Goal: Task Accomplishment & Management: Manage account settings

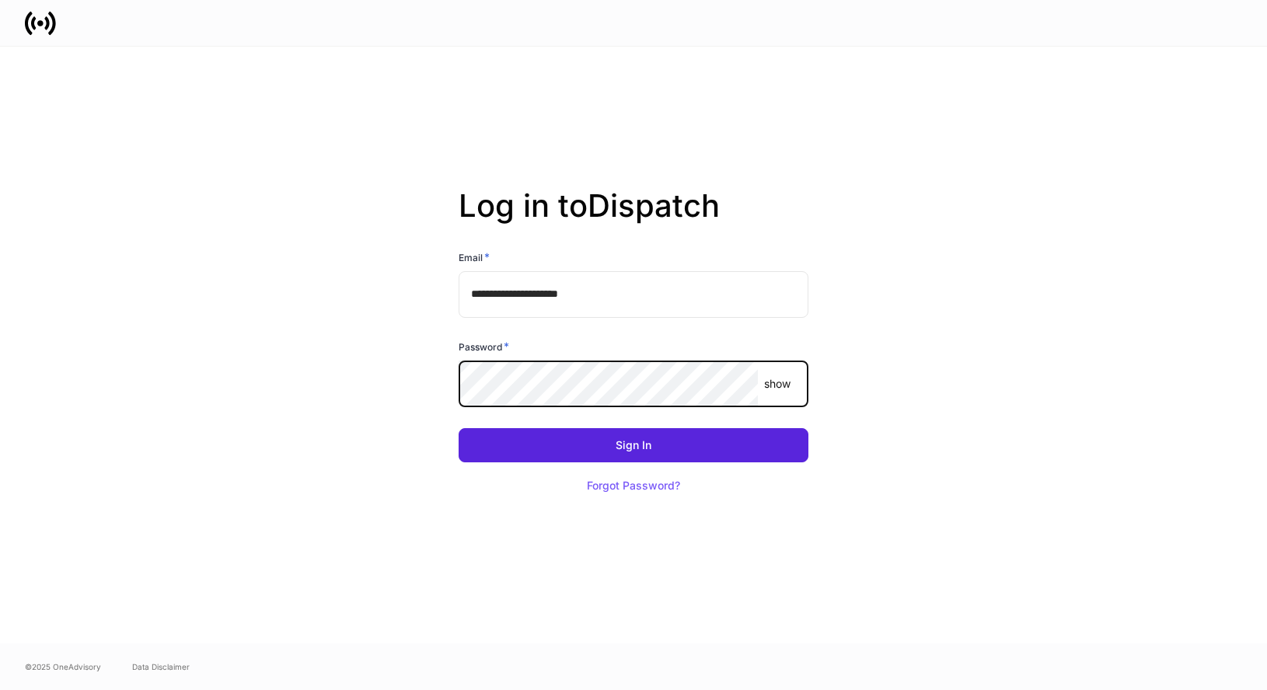
click at [0, 689] on com-1password-button at bounding box center [0, 690] width 0 height 0
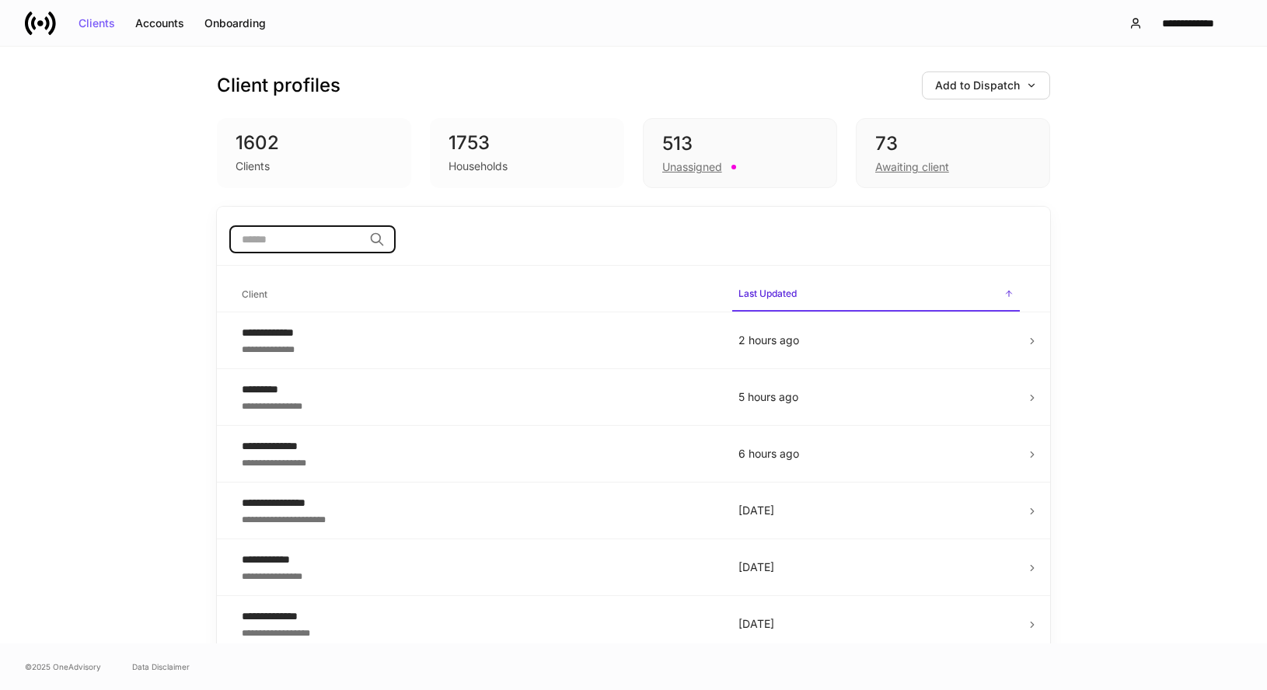
click at [267, 236] on input "search" at bounding box center [296, 239] width 134 height 28
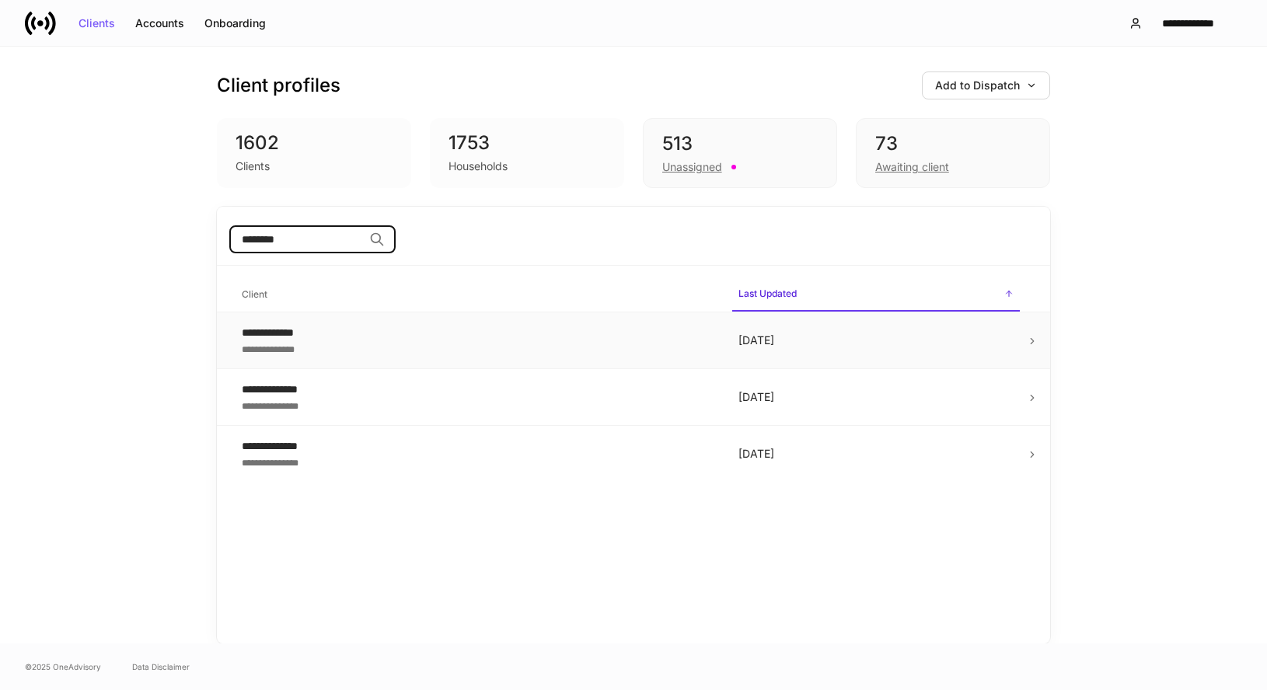
type input "********"
click at [279, 343] on div "**********" at bounding box center [478, 348] width 472 height 16
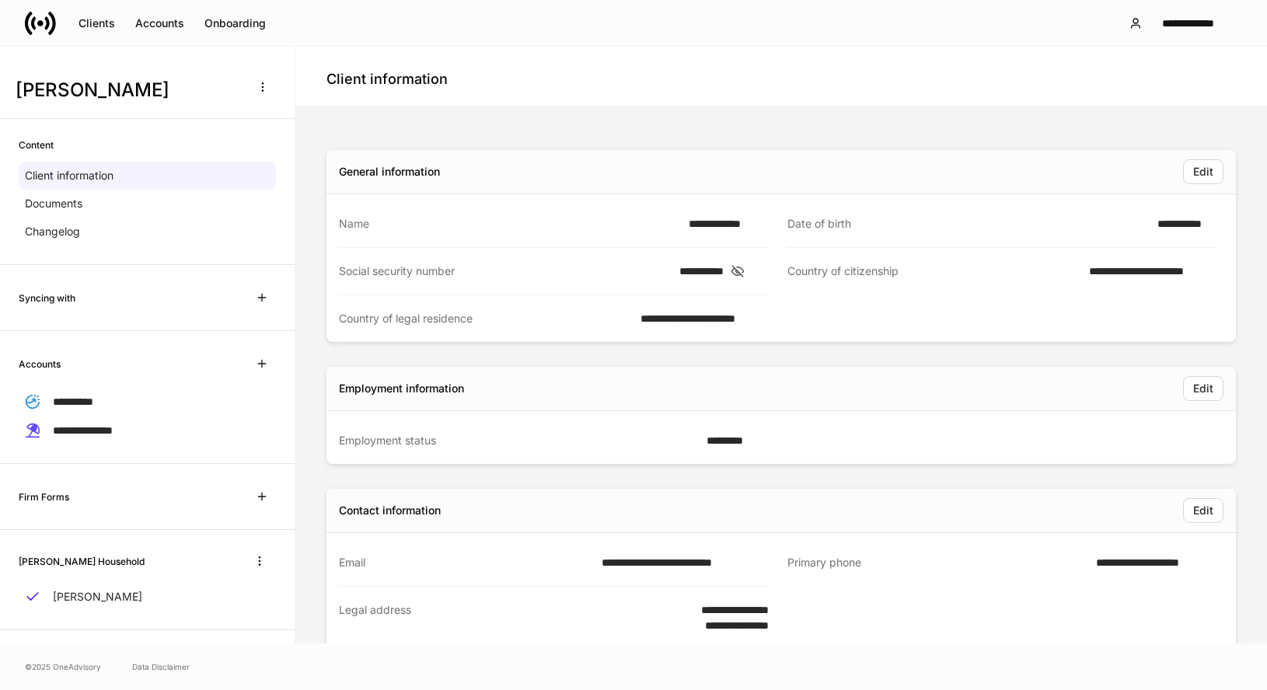
scroll to position [10, 0]
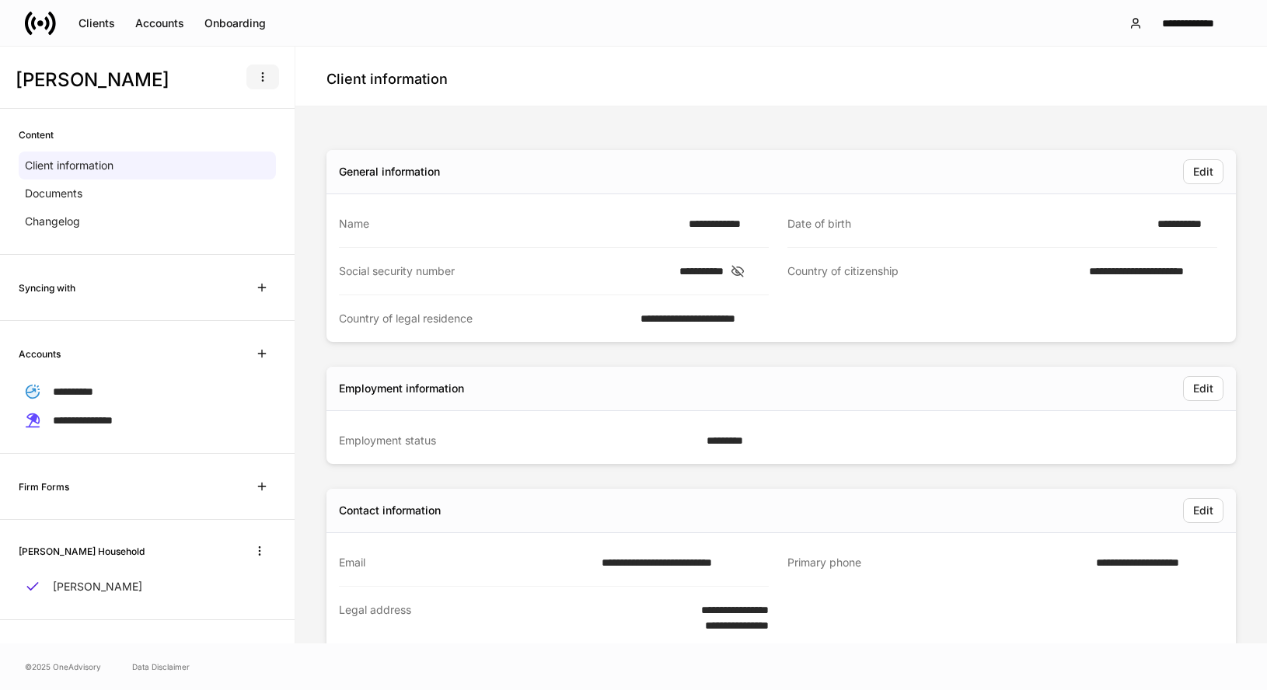
click at [262, 78] on icon "button" at bounding box center [262, 77] width 12 height 12
click at [347, 65] on div at bounding box center [633, 345] width 1267 height 690
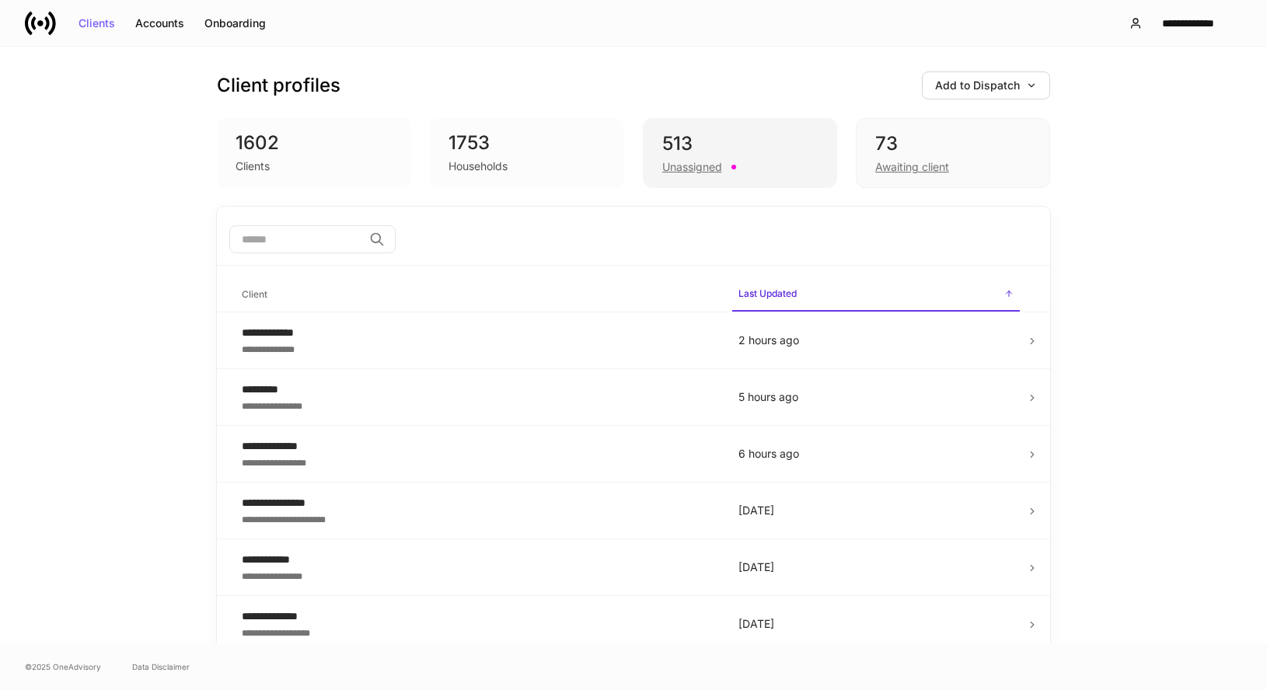
click at [689, 170] on div "Unassigned" at bounding box center [692, 167] width 60 height 16
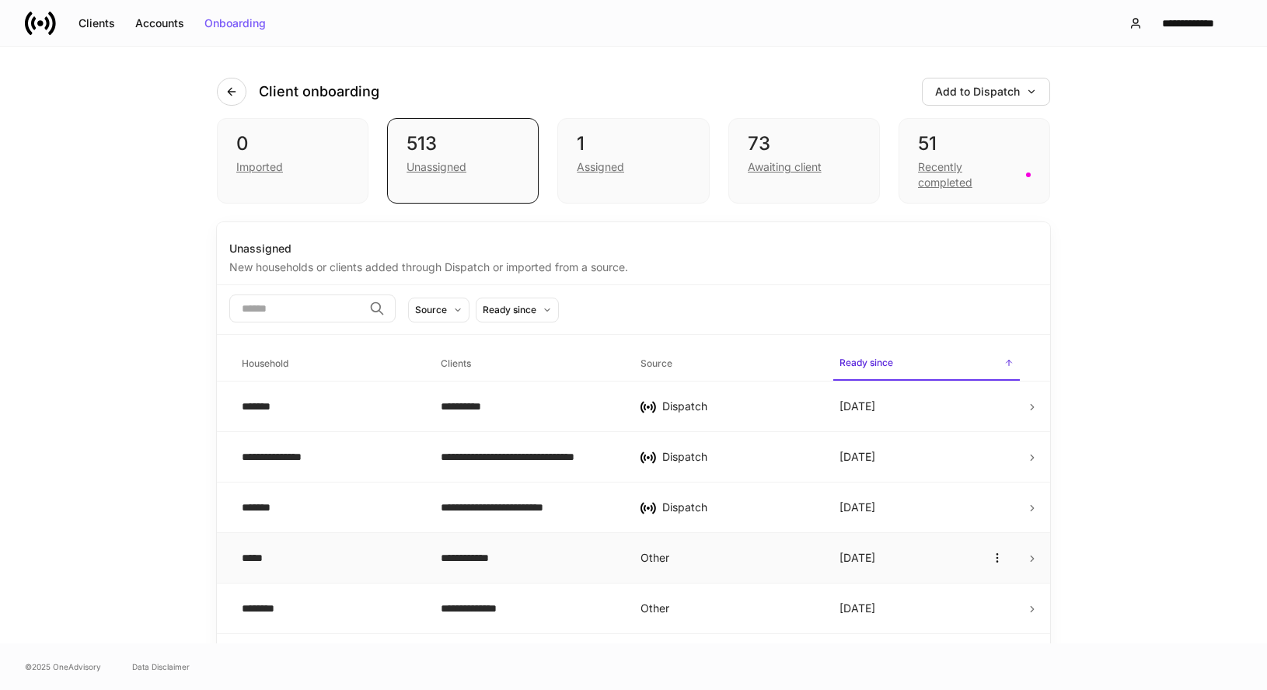
scroll to position [1040, 0]
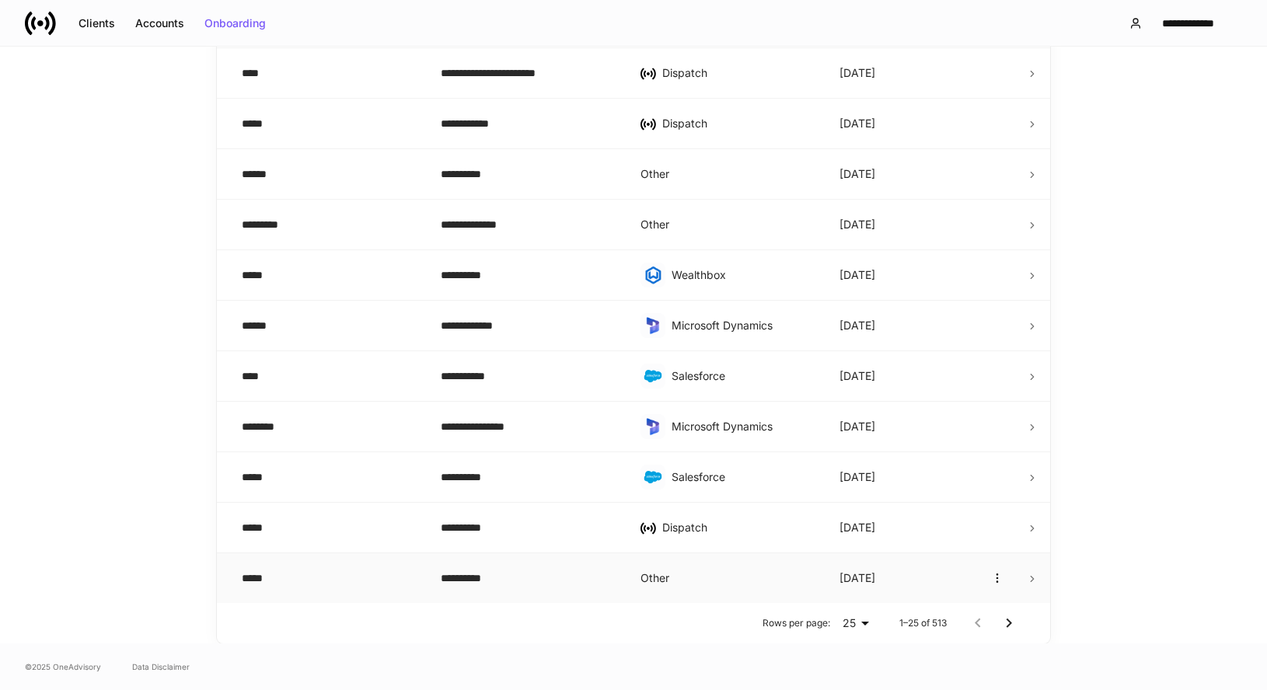
click at [713, 580] on td "Other" at bounding box center [727, 578] width 199 height 51
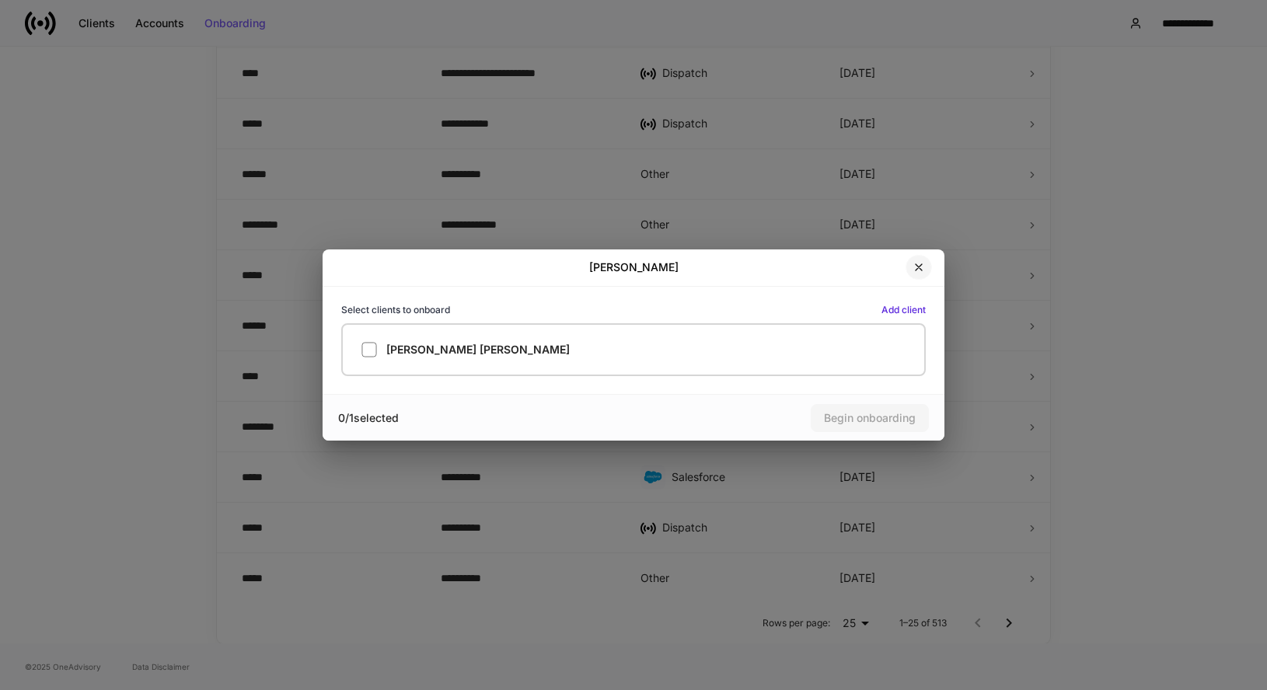
click at [918, 276] on button "button" at bounding box center [918, 267] width 26 height 25
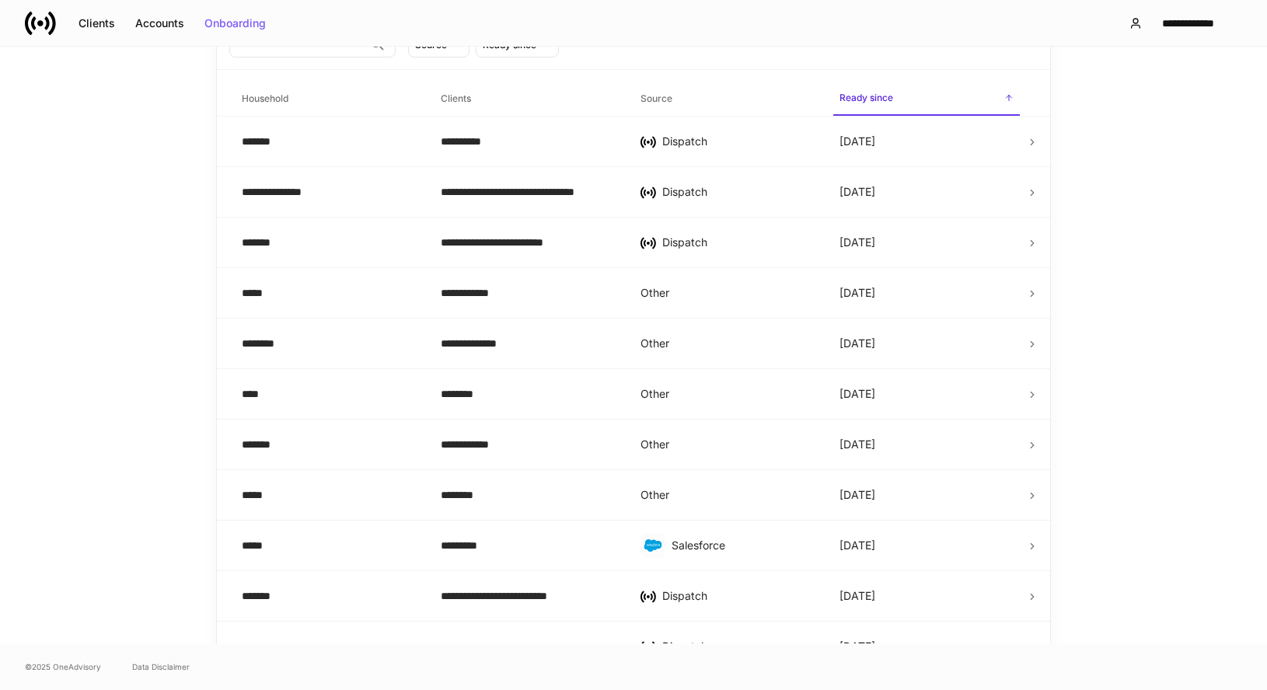
scroll to position [0, 0]
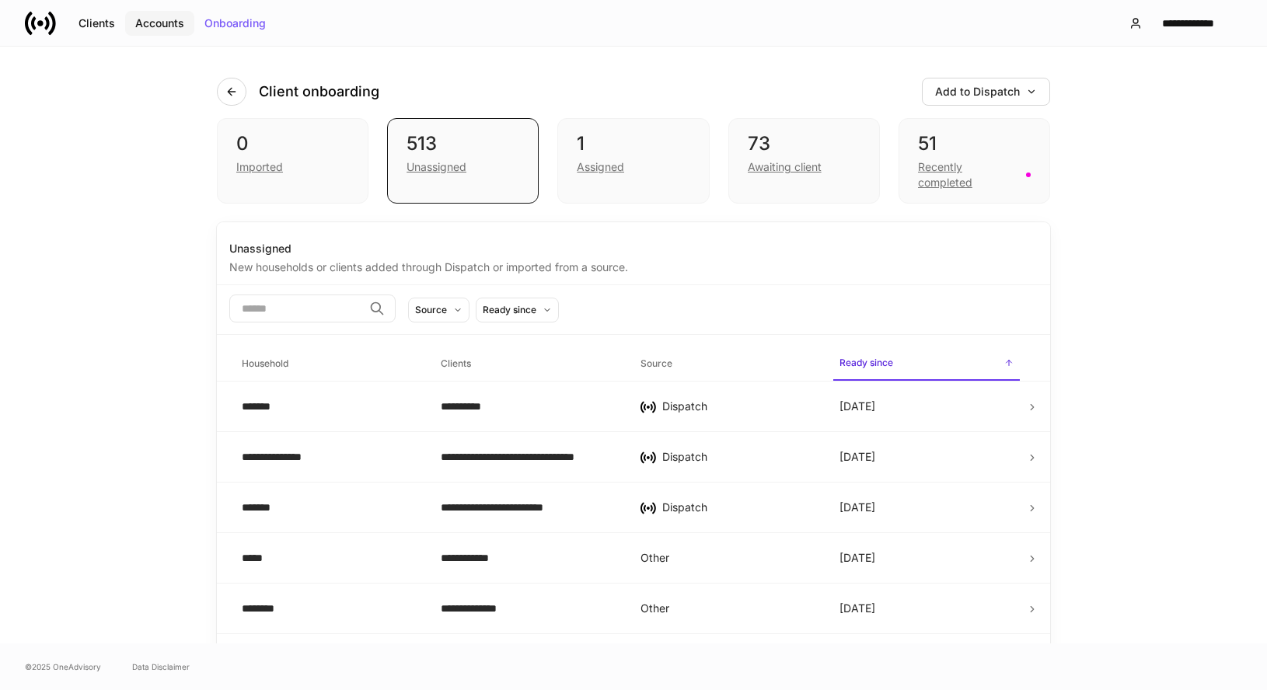
click at [170, 25] on div "Accounts" at bounding box center [159, 23] width 49 height 11
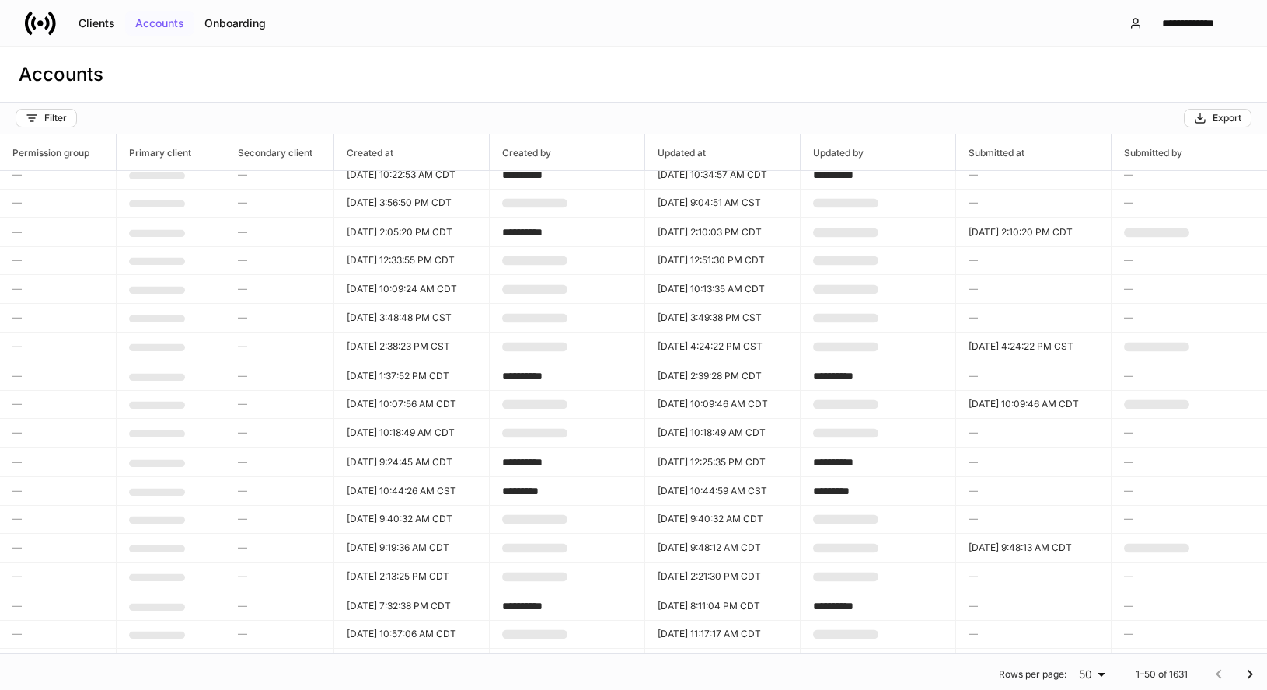
scroll to position [955, 932]
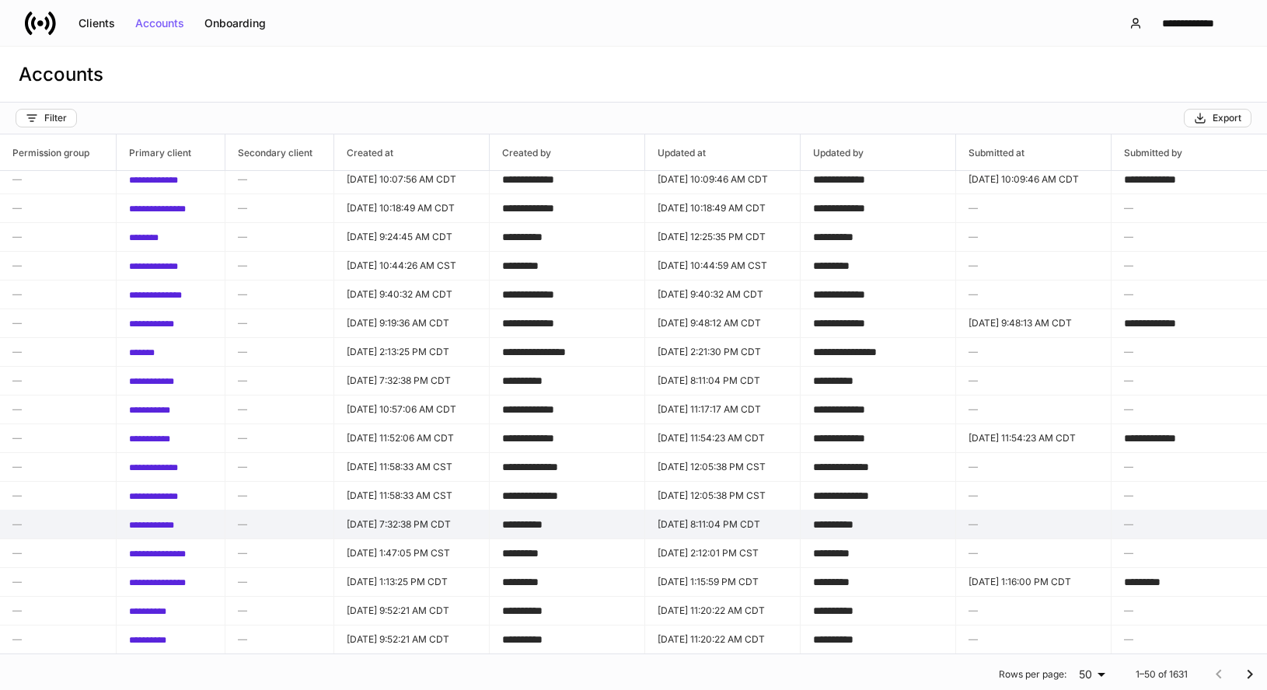
click at [892, 529] on td "**********" at bounding box center [877, 525] width 155 height 30
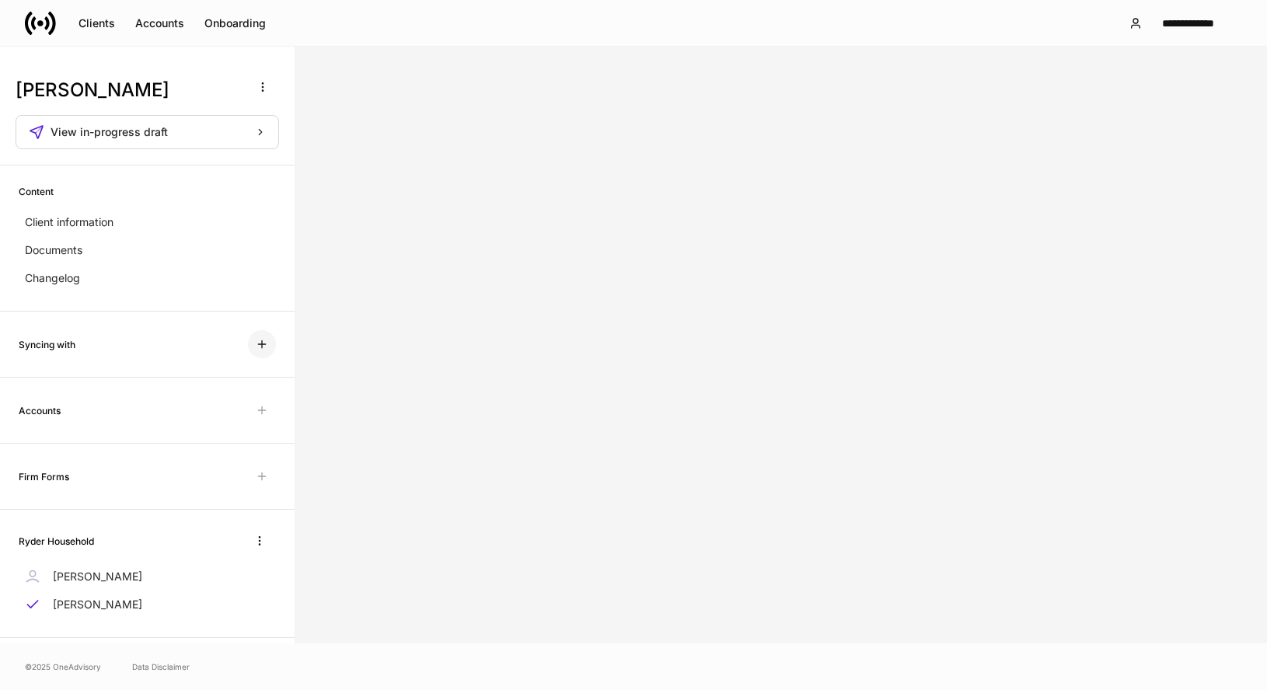
scroll to position [19, 0]
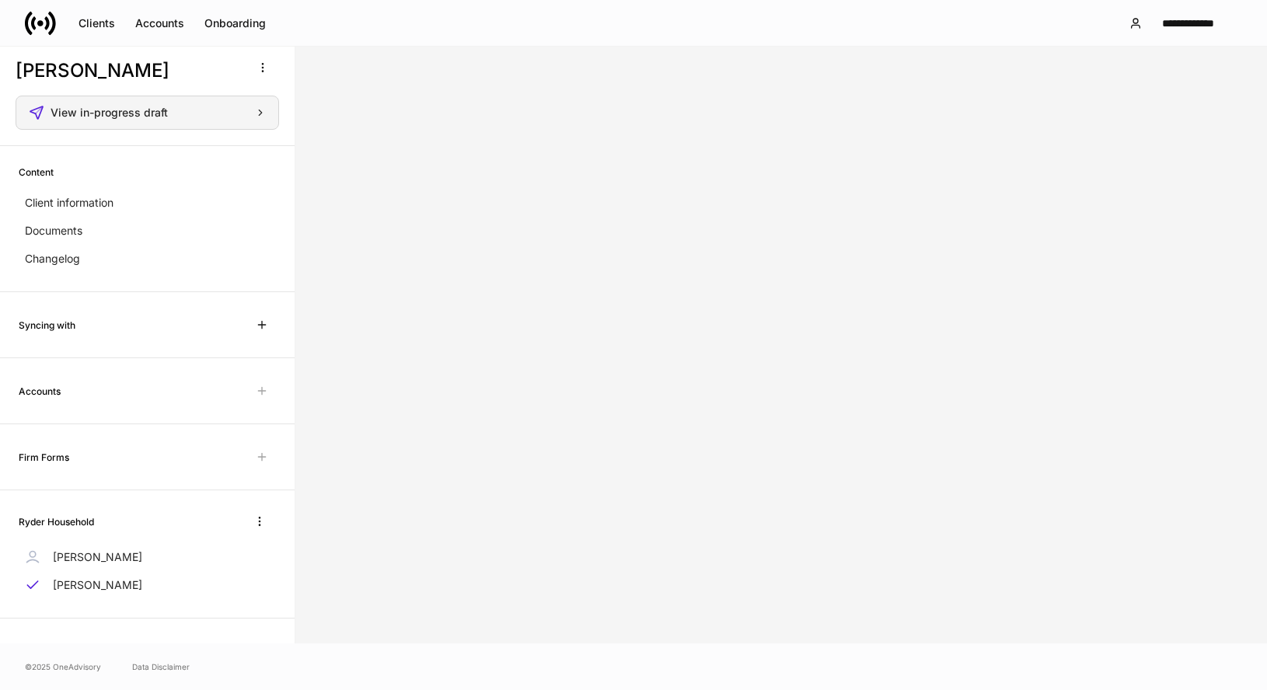
click at [259, 113] on icon "button" at bounding box center [260, 112] width 11 height 11
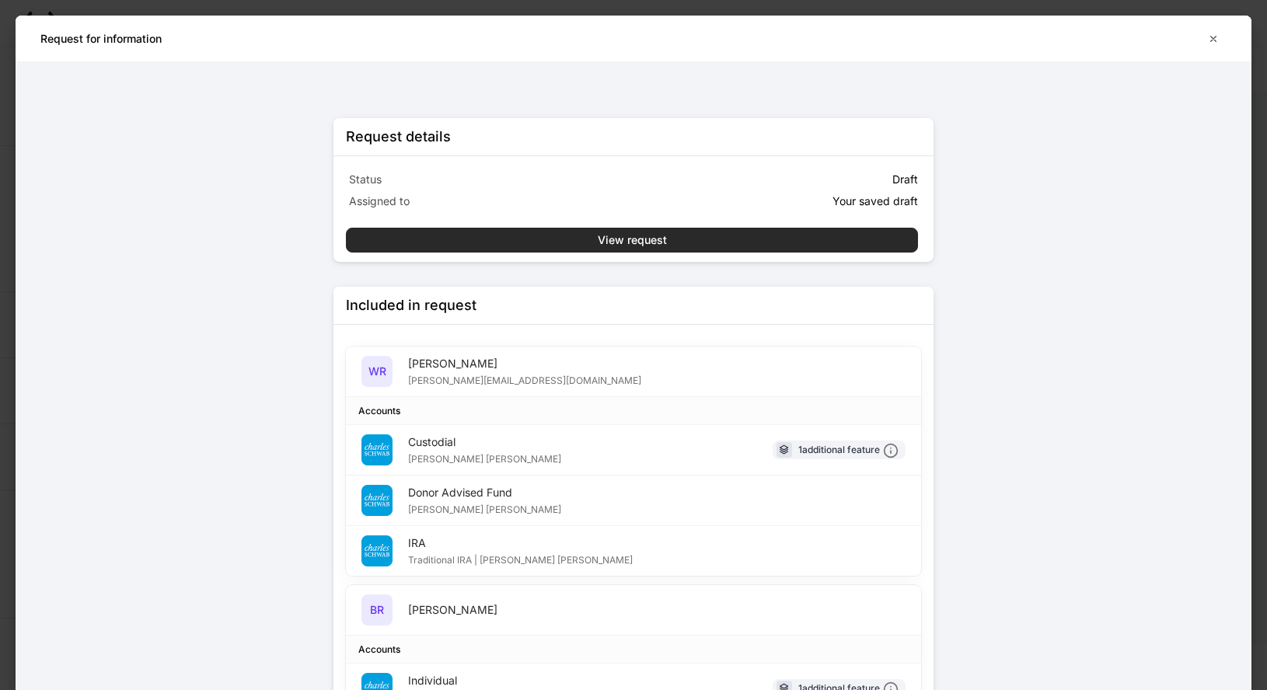
click at [564, 242] on button "View request" at bounding box center [632, 240] width 572 height 25
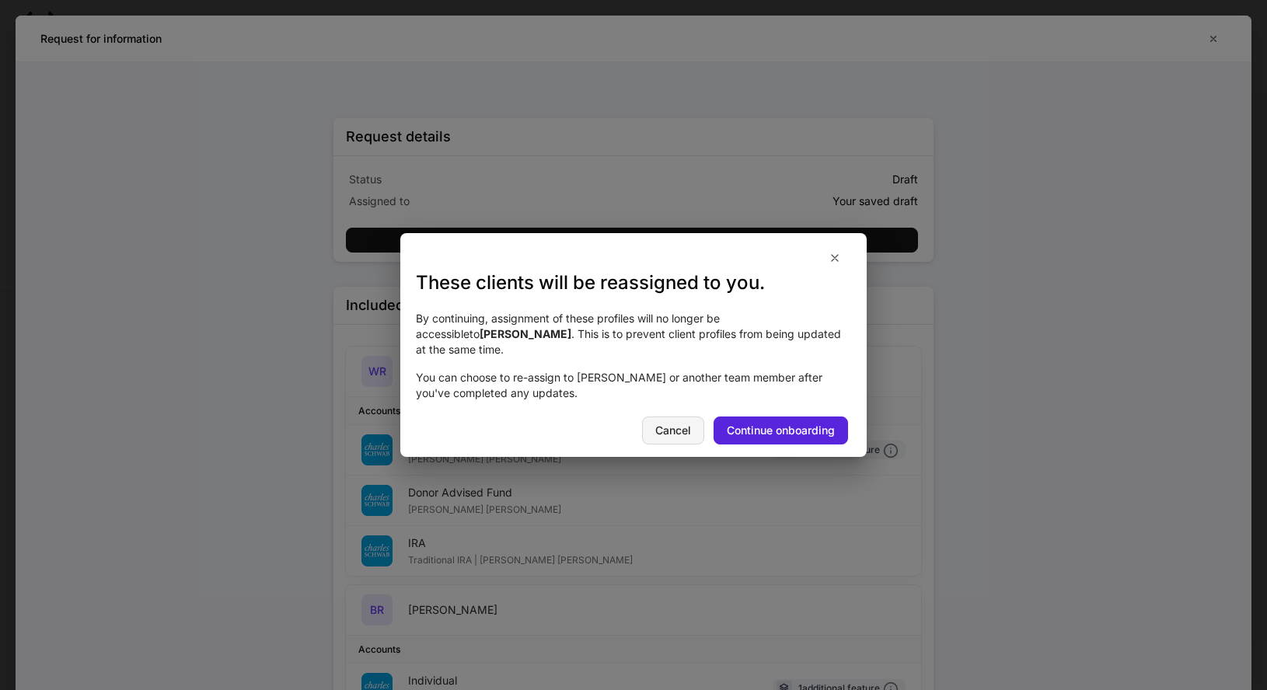
click at [681, 425] on div "Cancel" at bounding box center [673, 430] width 36 height 11
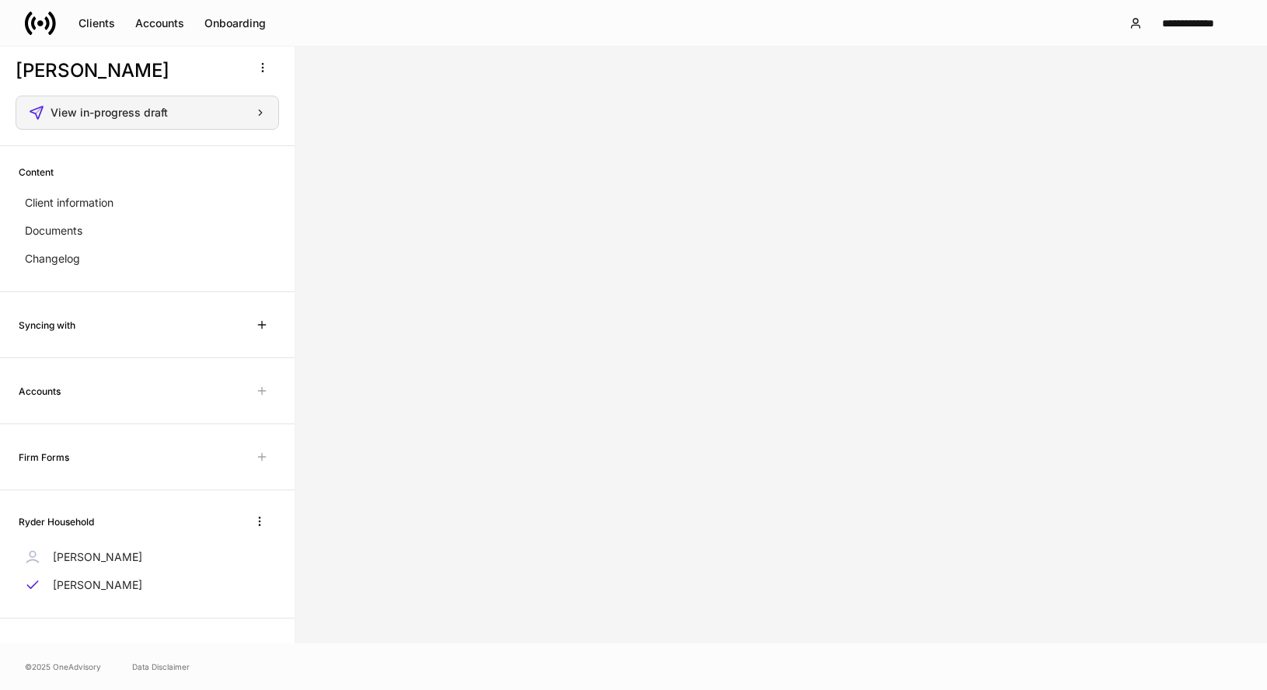
click at [189, 122] on button "View in-progress draft" at bounding box center [147, 113] width 263 height 34
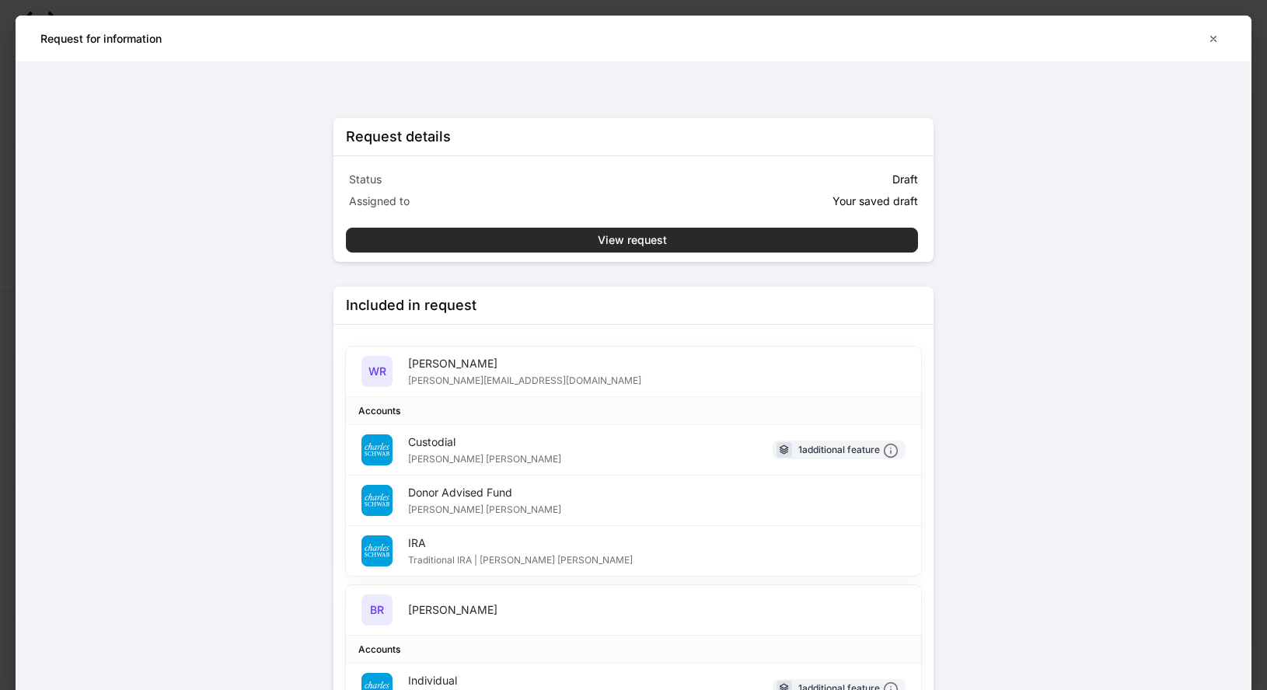
click at [606, 242] on div "View request" at bounding box center [632, 240] width 69 height 11
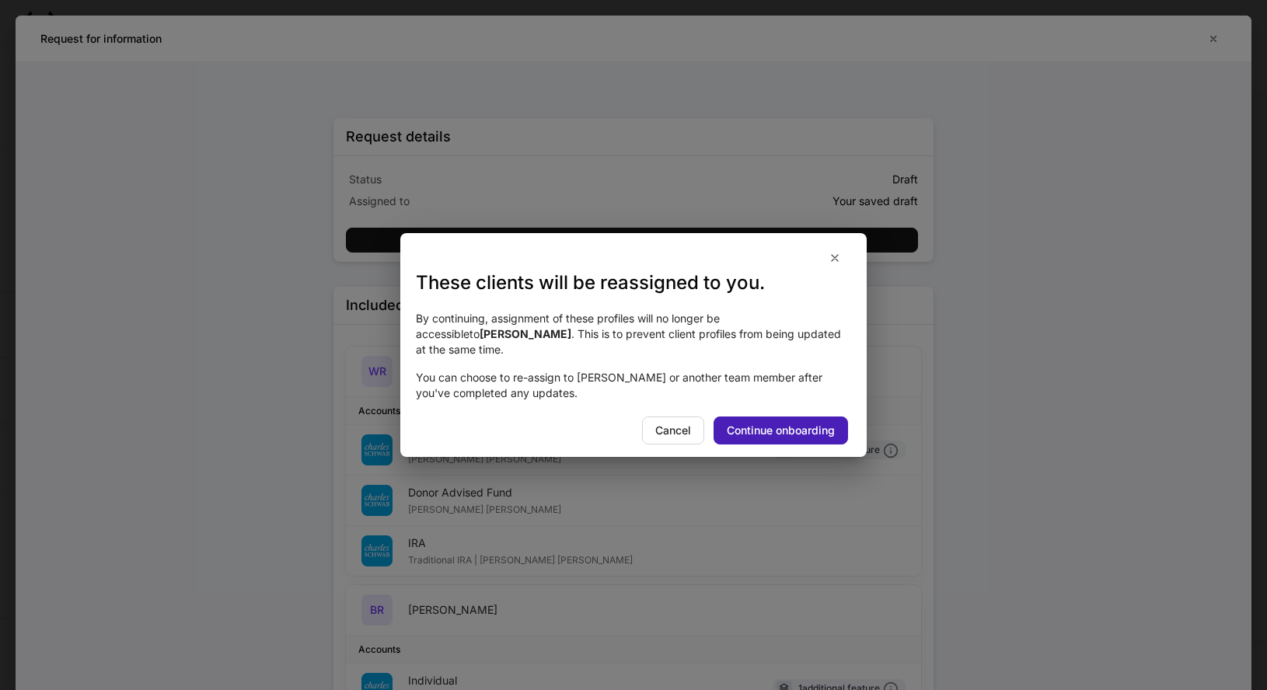
click at [755, 425] on div "Continue onboarding" at bounding box center [781, 430] width 108 height 11
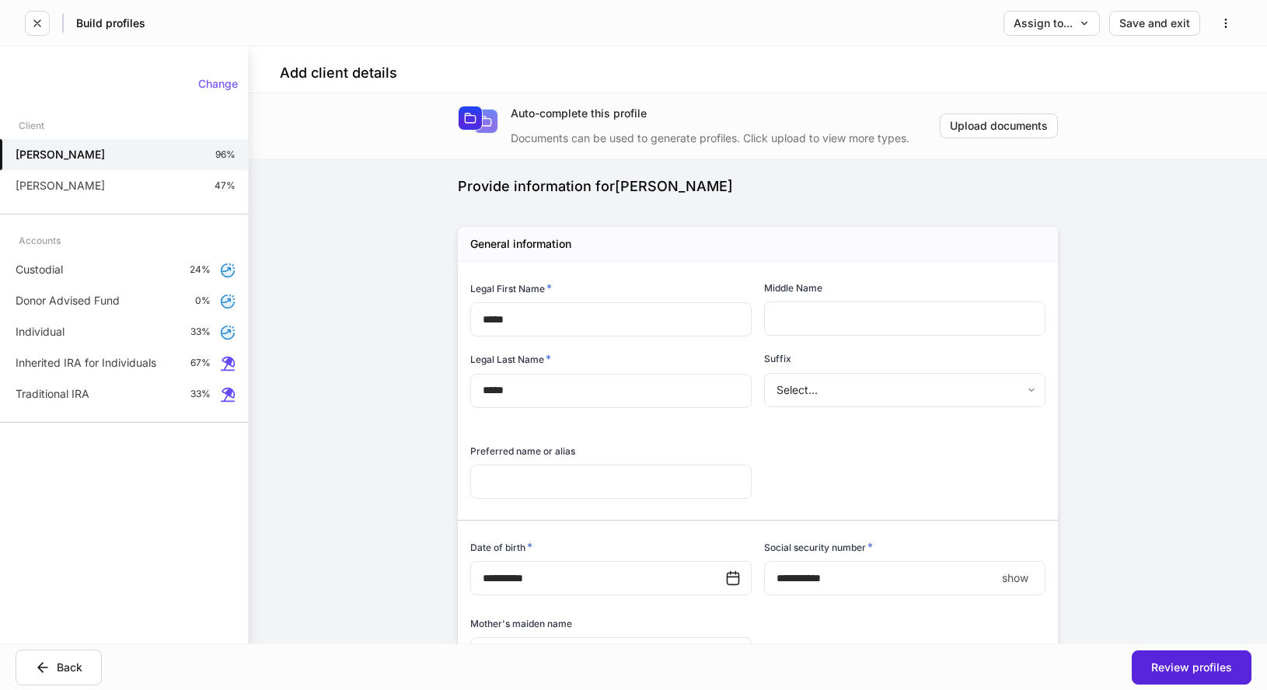
type input "**********"
click at [1065, 25] on div "Assign to..." at bounding box center [1051, 23] width 76 height 11
click at [1044, 90] on li "Another team or teammate" at bounding box center [1006, 93] width 190 height 28
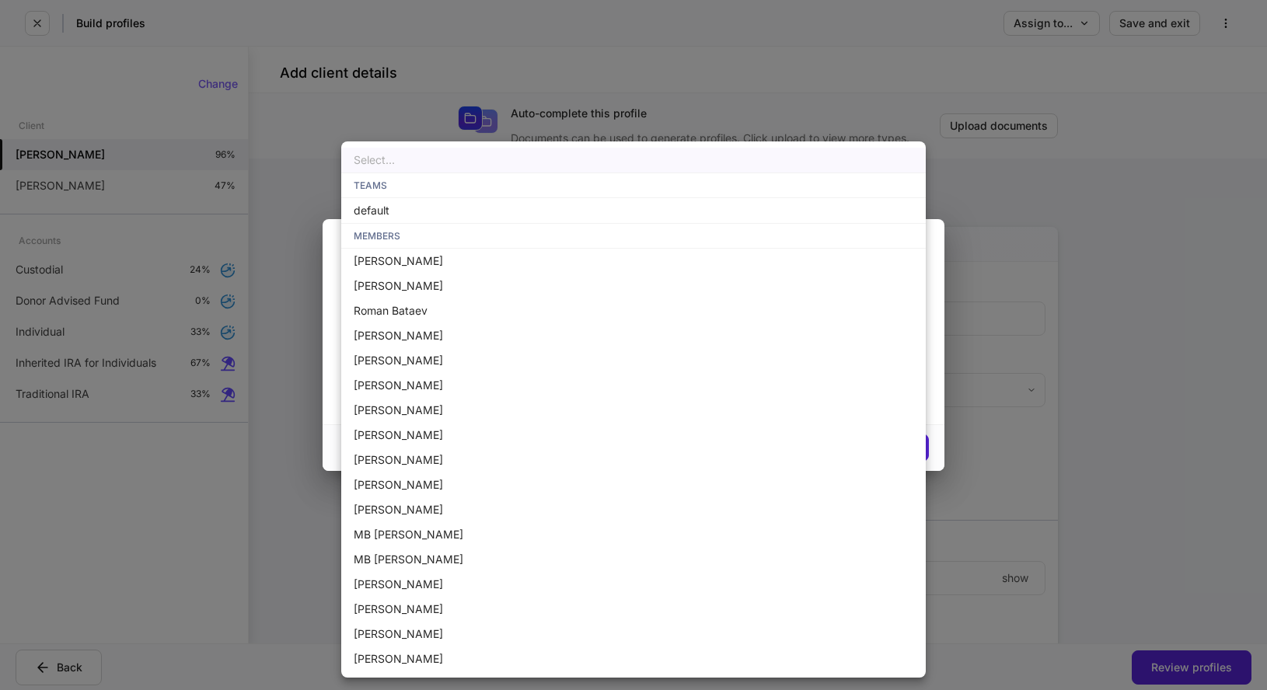
click at [717, 391] on body "**********" at bounding box center [633, 345] width 1267 height 690
click at [590, 590] on li "Peter Gonzalez" at bounding box center [633, 584] width 584 height 25
type input "**********"
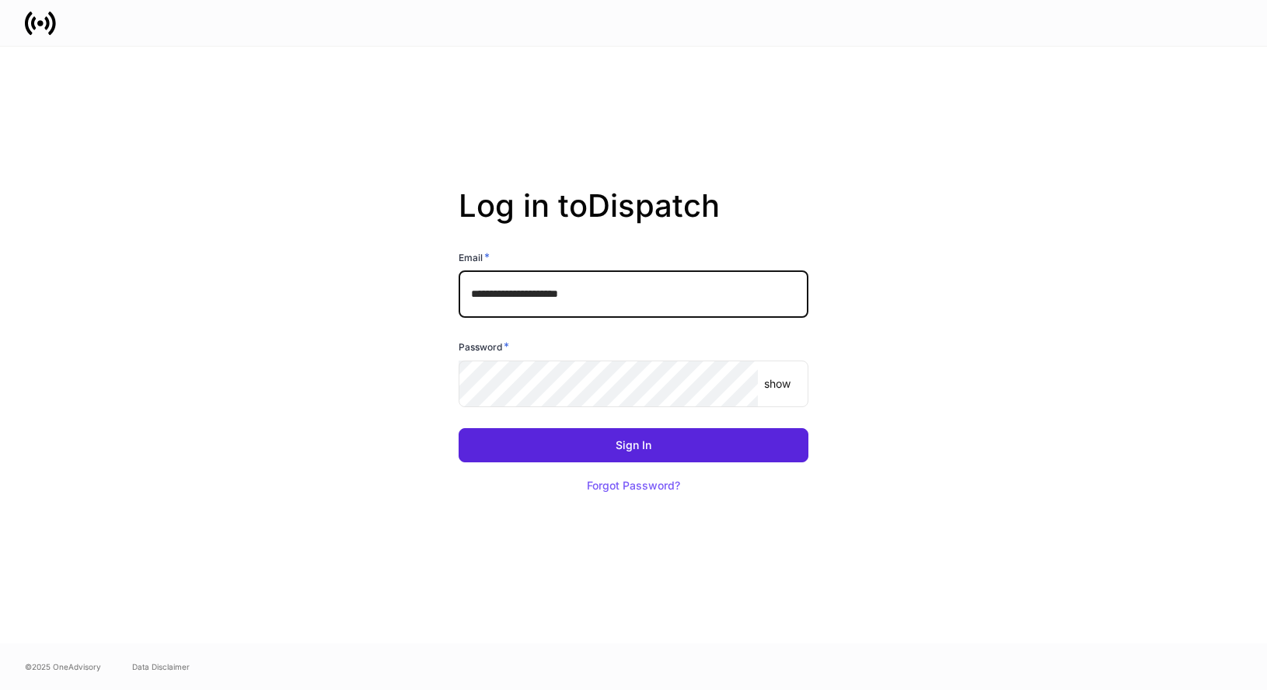
click at [566, 298] on input "**********" at bounding box center [633, 294] width 350 height 47
click at [649, 296] on input "**********" at bounding box center [633, 294] width 350 height 47
type input "**********"
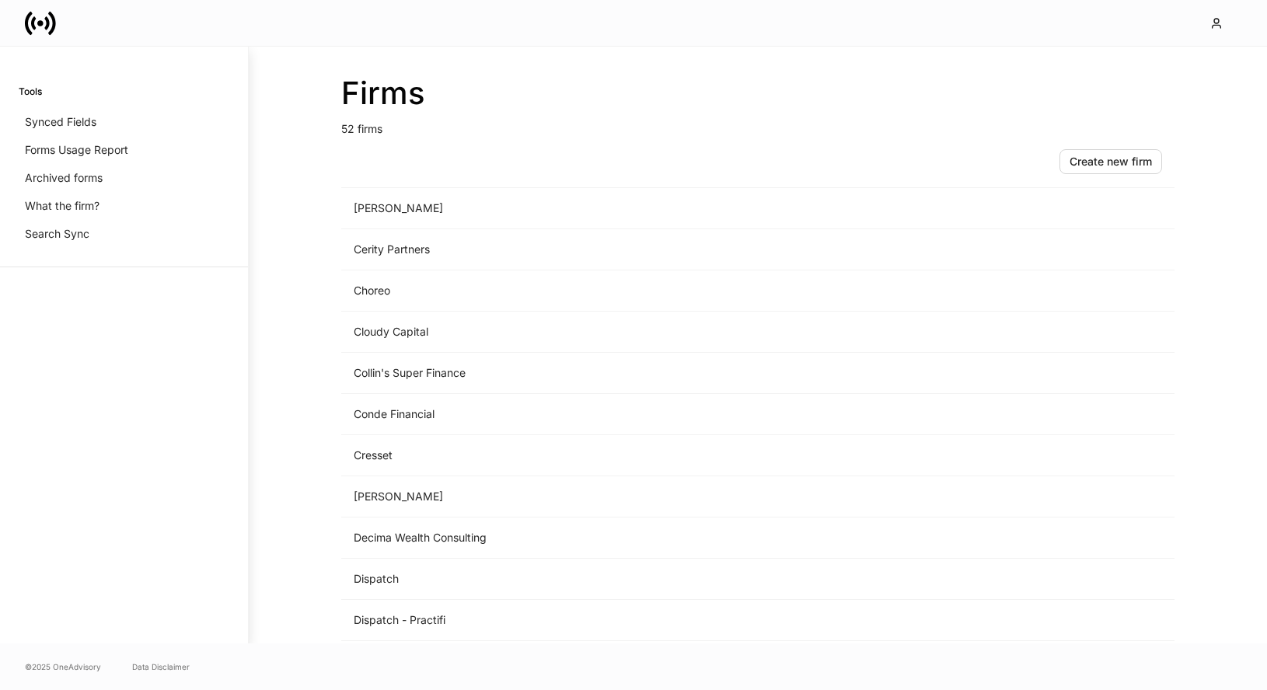
scroll to position [609, 0]
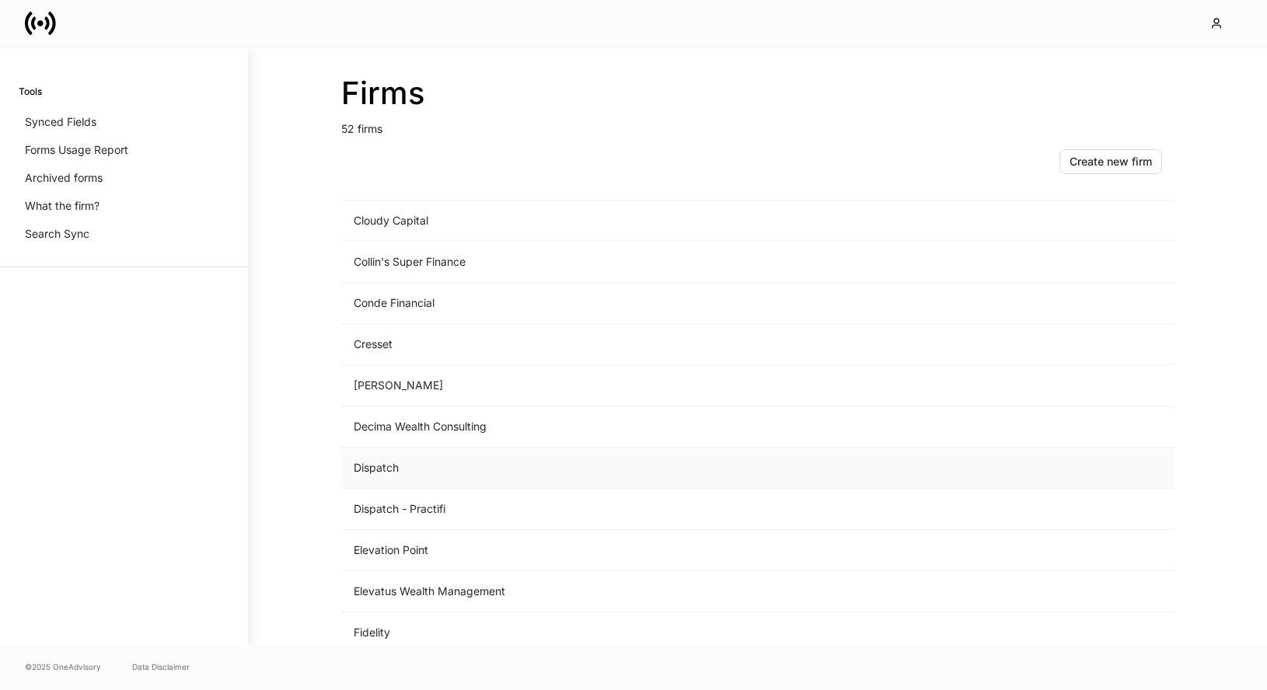
click at [604, 468] on td "Dispatch" at bounding box center [628, 468] width 575 height 41
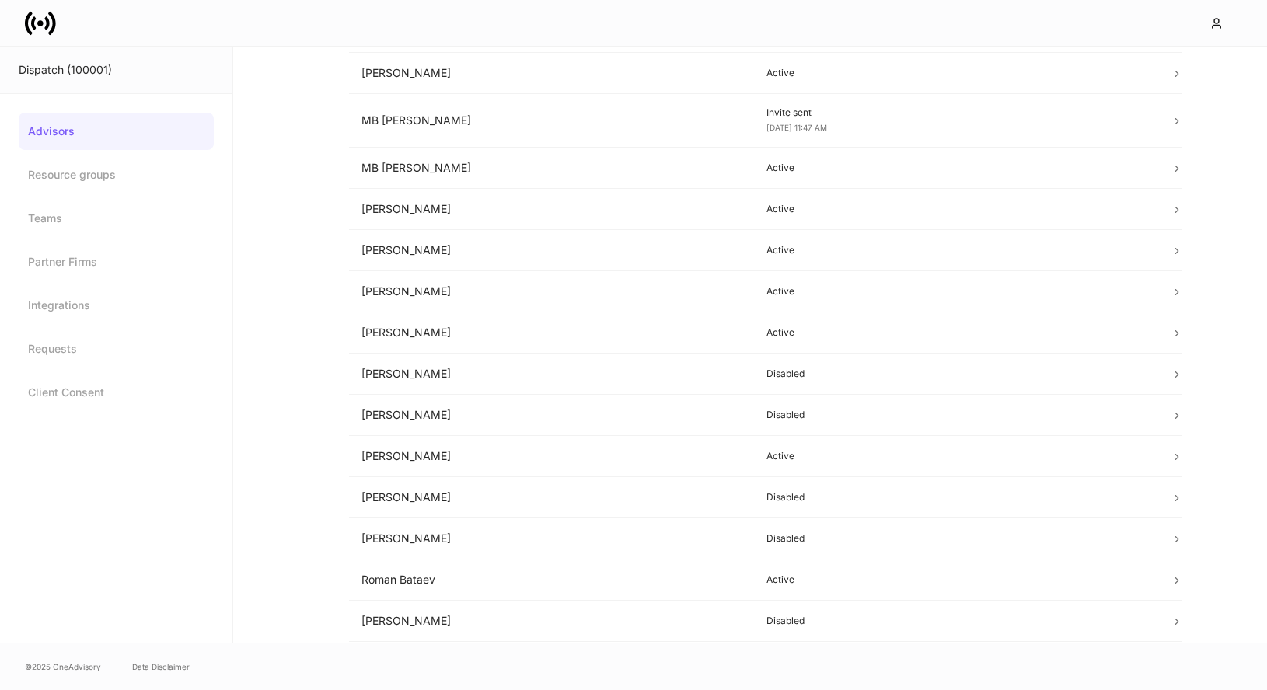
scroll to position [794, 0]
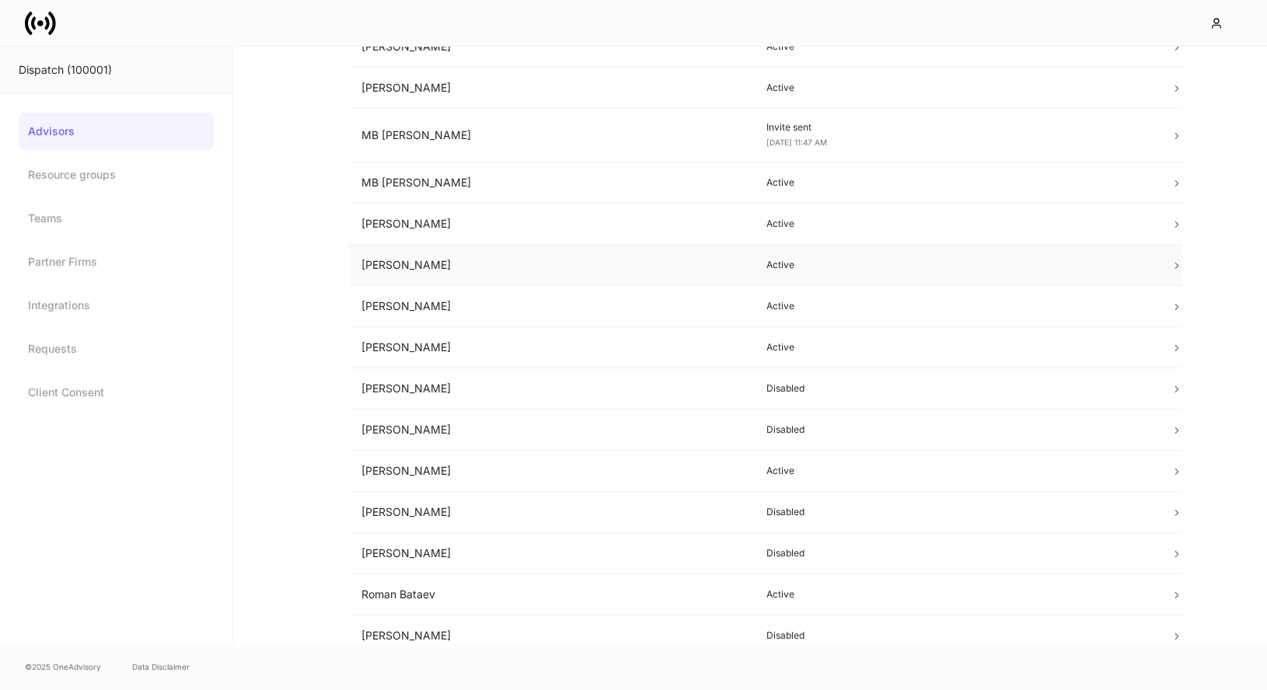
click at [796, 268] on p "Active" at bounding box center [956, 265] width 380 height 12
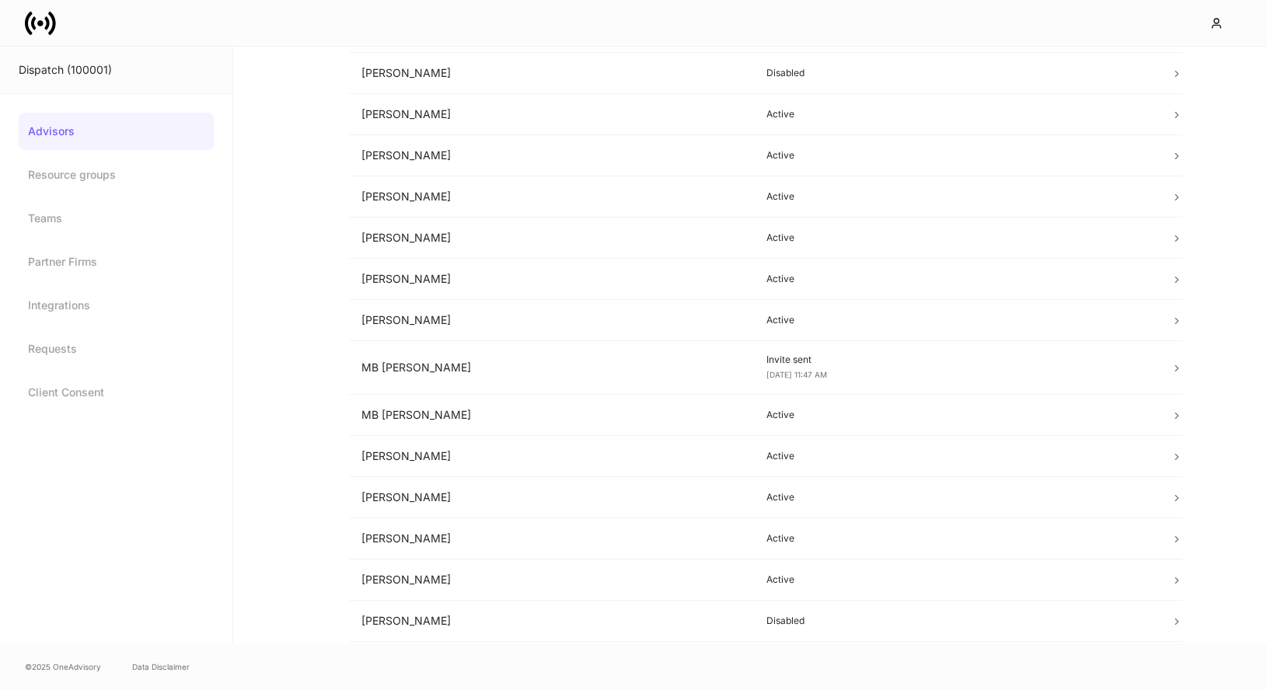
scroll to position [567, 0]
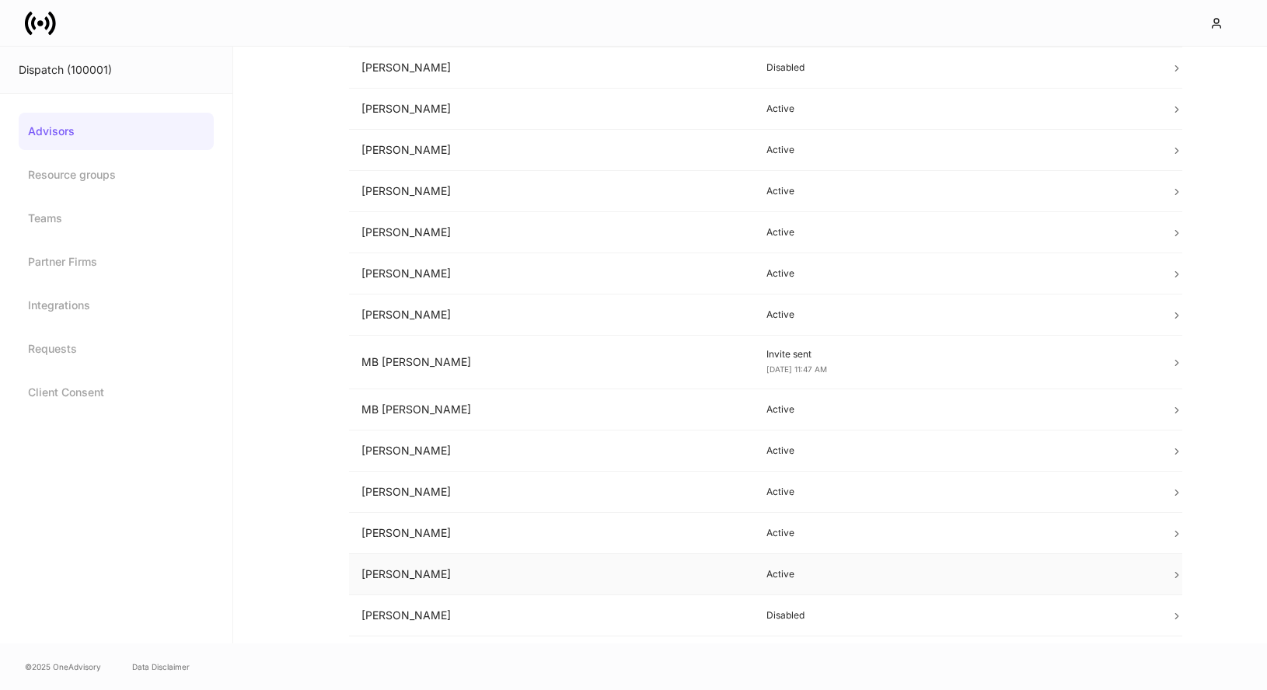
click at [588, 571] on td "[PERSON_NAME]" at bounding box center [551, 574] width 405 height 41
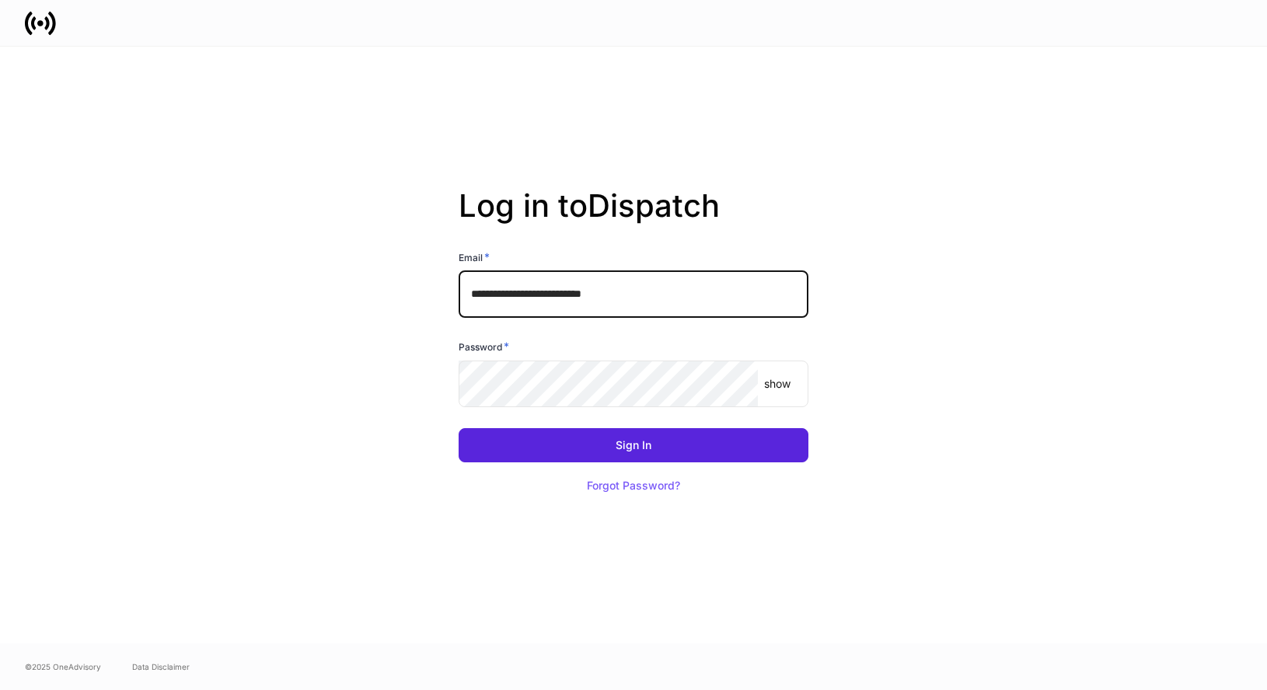
click at [545, 292] on input "**********" at bounding box center [633, 294] width 350 height 47
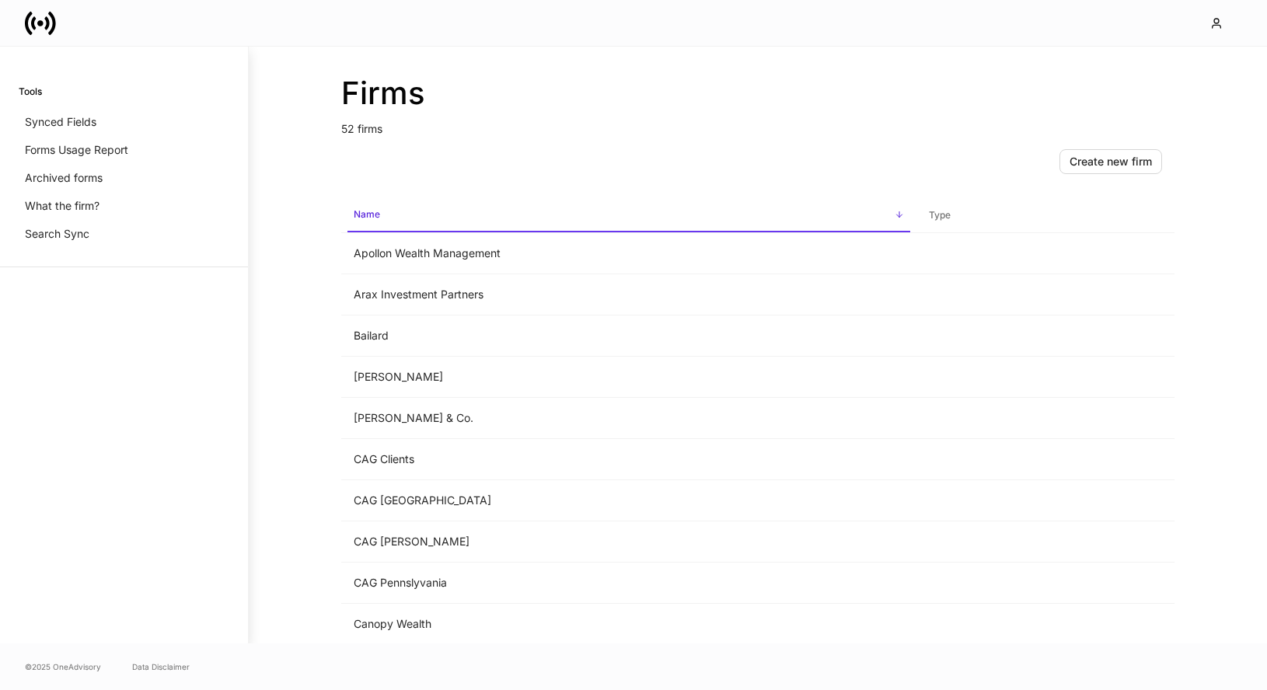
click at [556, 299] on td "Arax Investment Partners" at bounding box center [628, 294] width 575 height 41
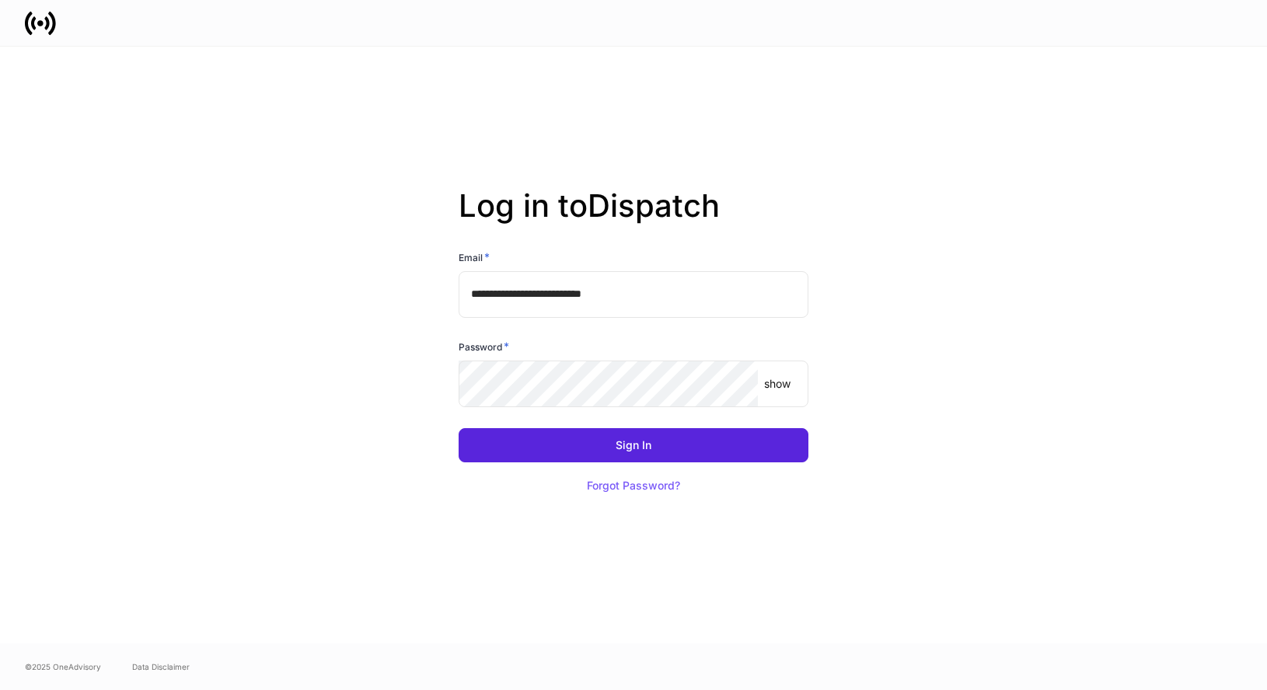
click at [656, 300] on input "**********" at bounding box center [633, 294] width 350 height 47
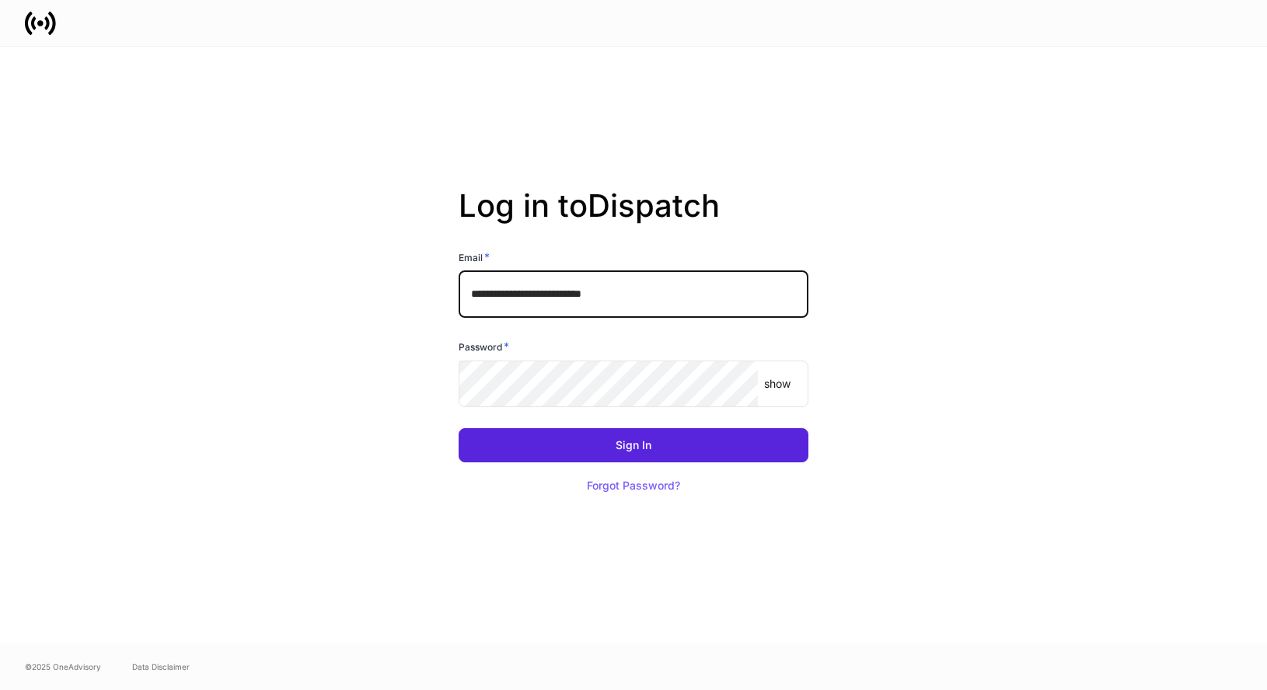
click at [656, 300] on input "**********" at bounding box center [633, 294] width 350 height 47
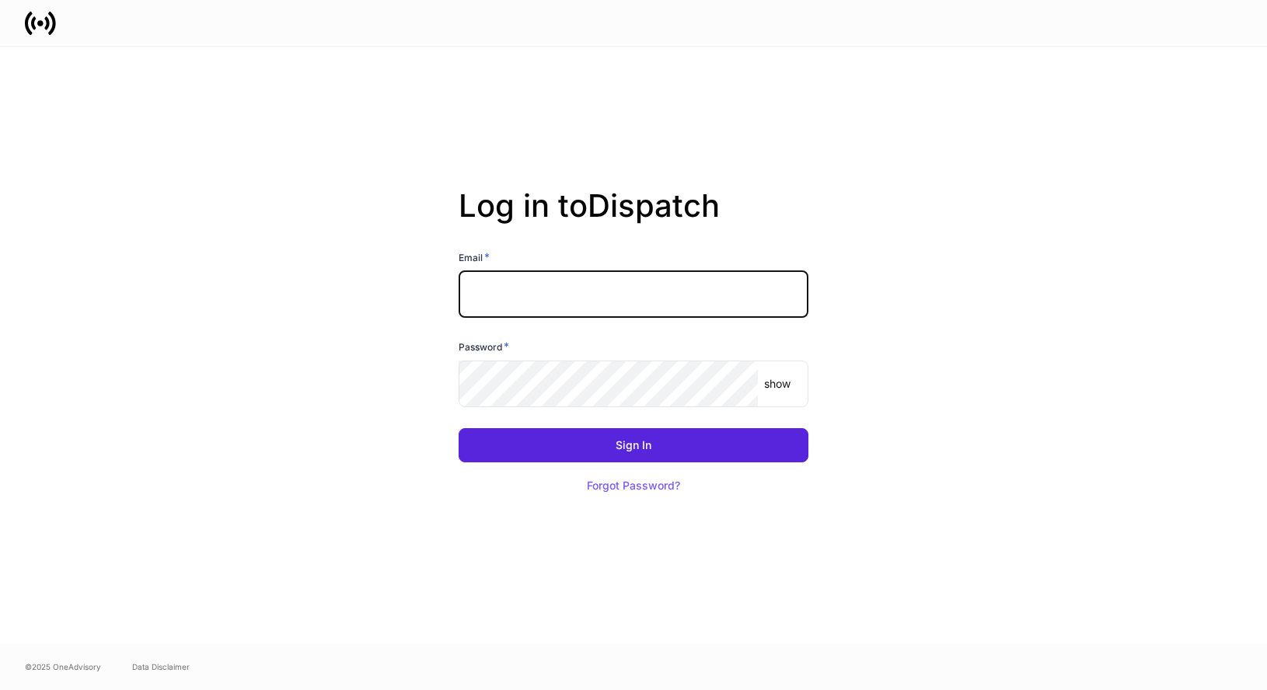
type input "**********"
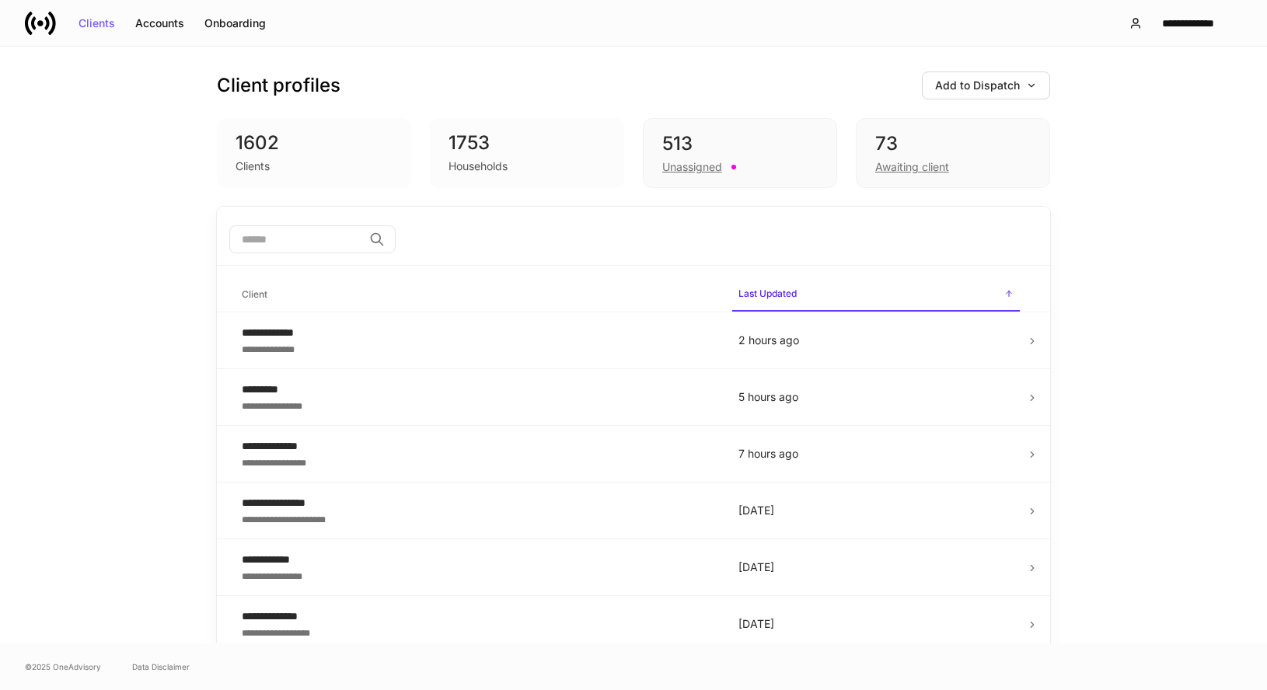
click at [350, 241] on input "search" at bounding box center [296, 239] width 134 height 28
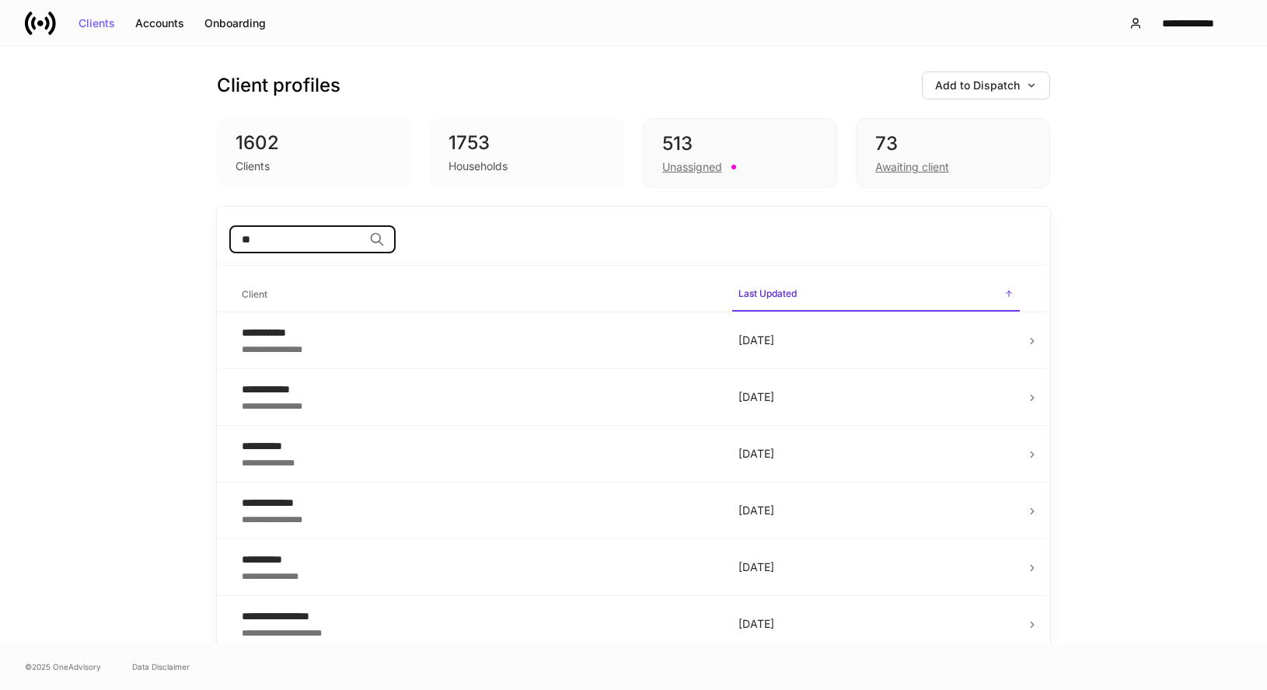
type input "*"
click at [237, 23] on div "Onboarding" at bounding box center [234, 23] width 61 height 11
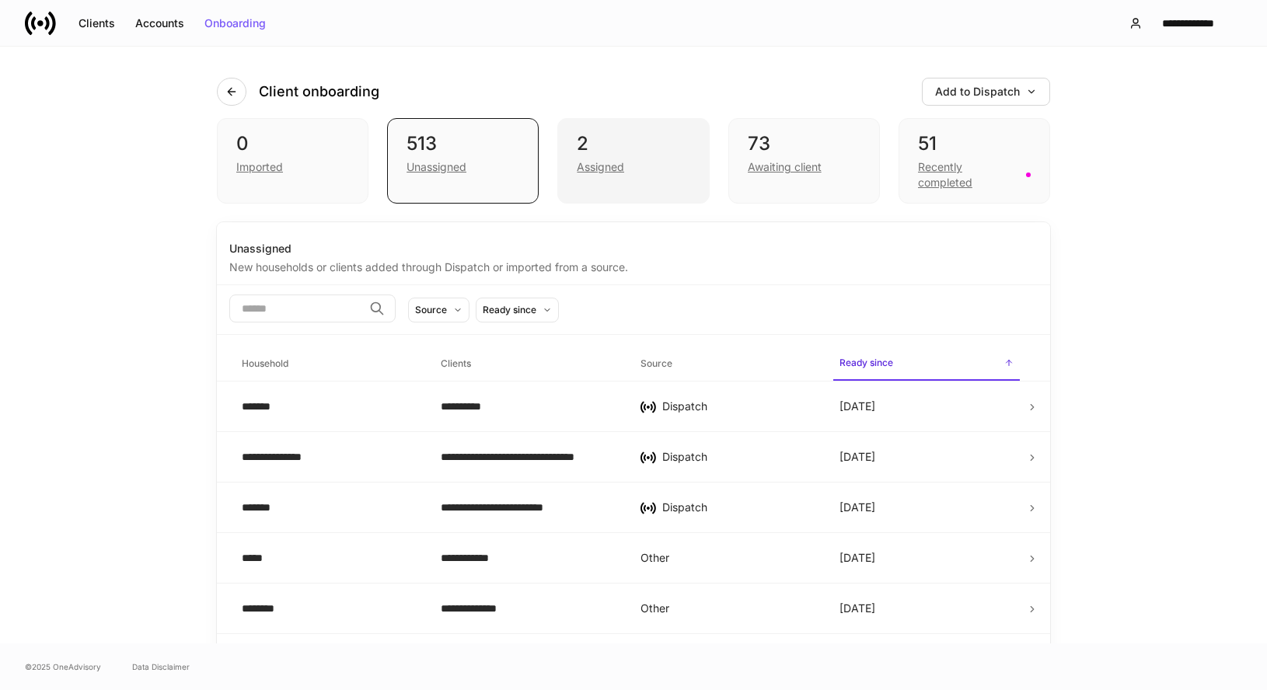
click at [643, 185] on div "2 Assigned" at bounding box center [633, 160] width 152 height 85
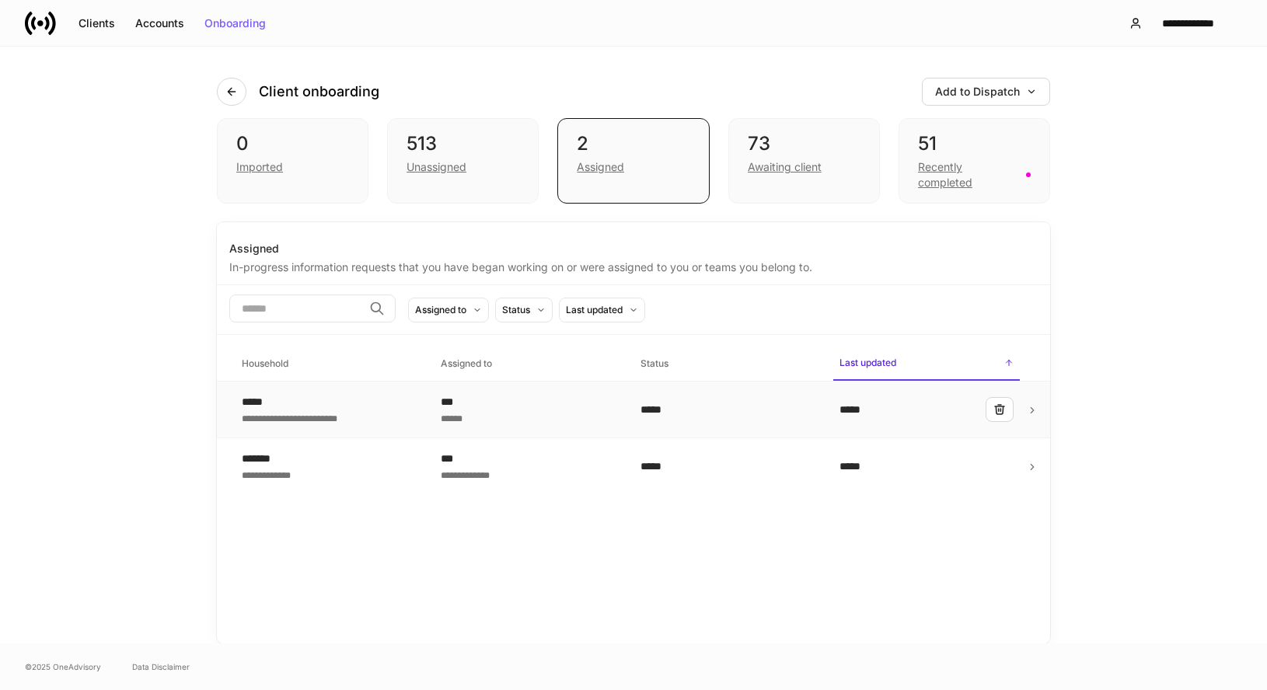
click at [671, 409] on div "*****" at bounding box center [727, 410] width 174 height 16
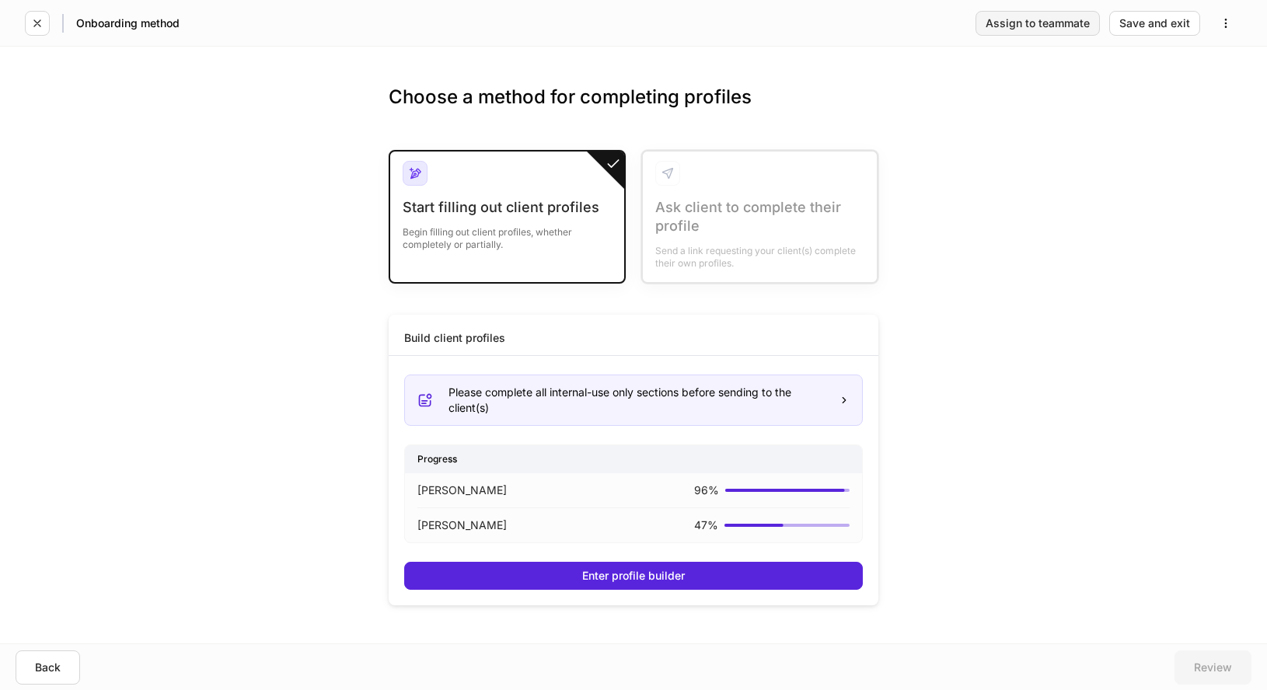
click at [1025, 31] on button "Assign to teammate" at bounding box center [1037, 23] width 124 height 25
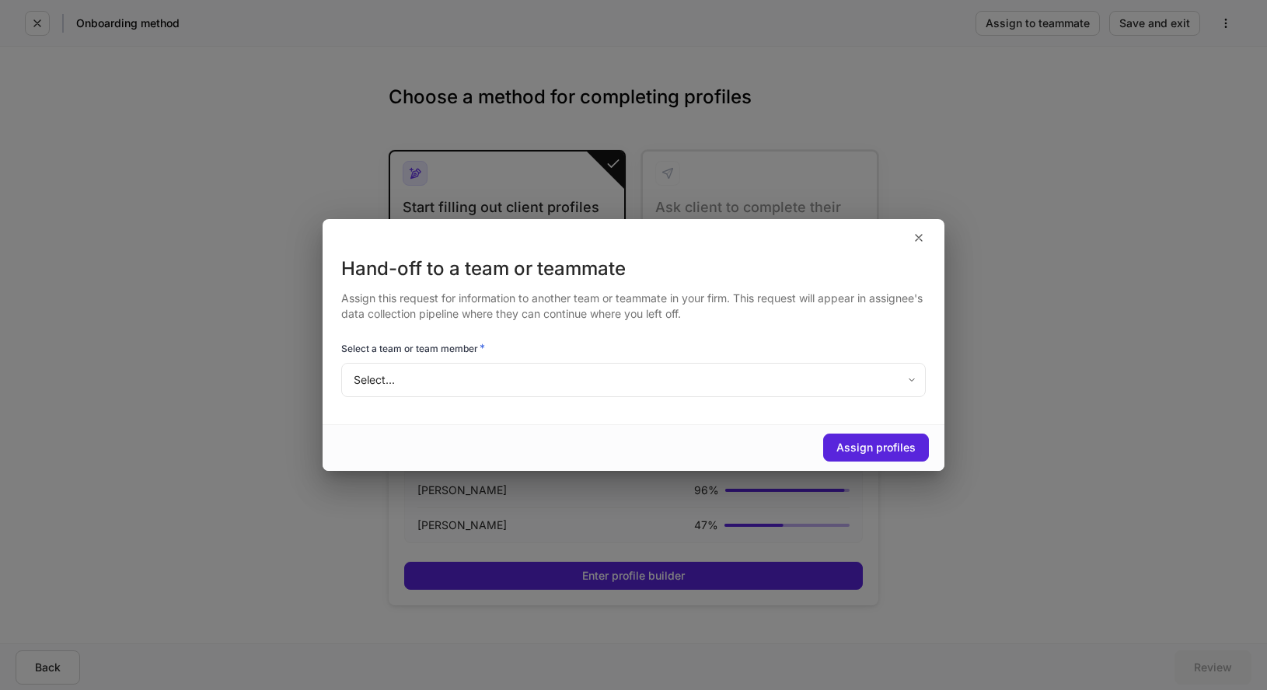
click at [801, 375] on body "Onboarding method Assign to teammate Save and exit Choose a method for completi…" at bounding box center [633, 345] width 1267 height 690
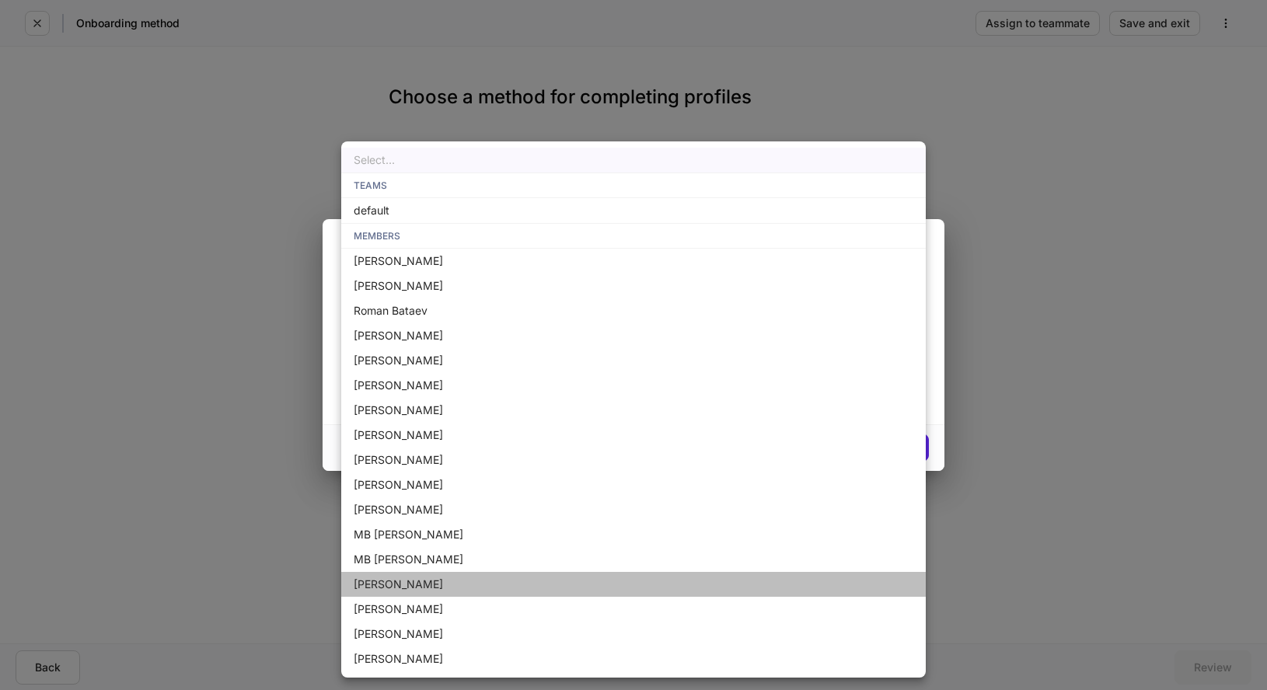
click at [671, 573] on li "[PERSON_NAME]" at bounding box center [633, 584] width 584 height 25
type input "**********"
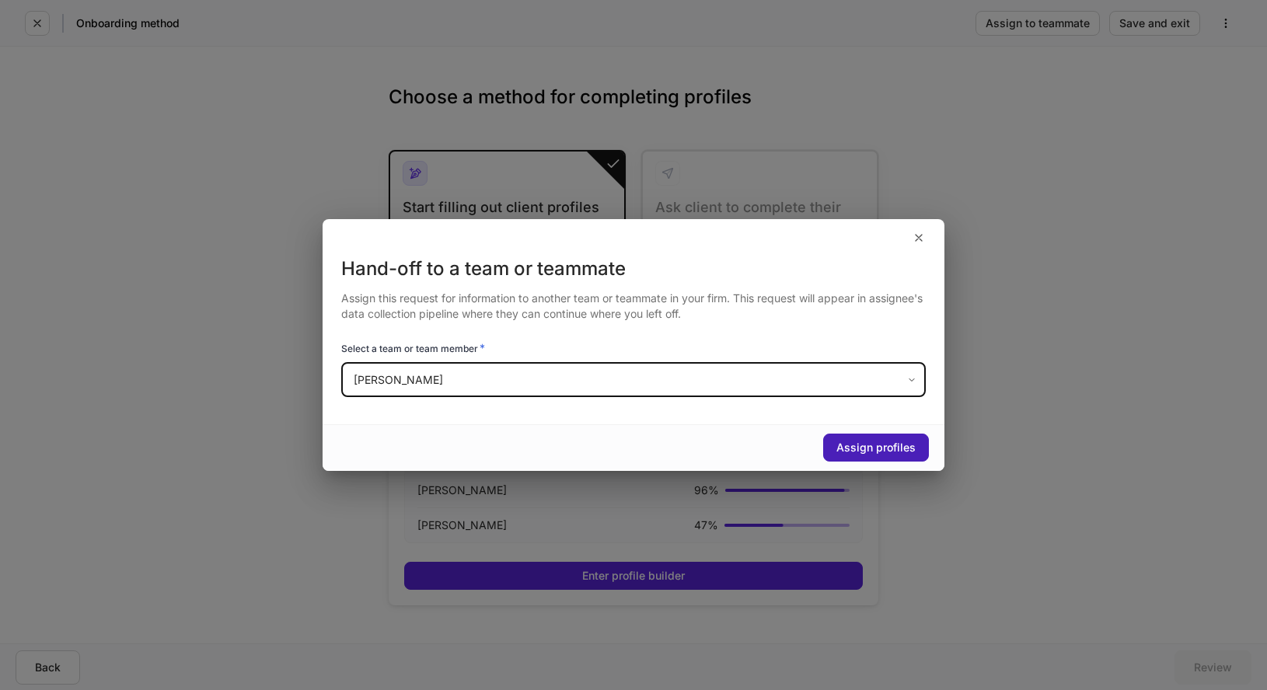
click at [879, 449] on div "Assign profiles" at bounding box center [875, 447] width 79 height 11
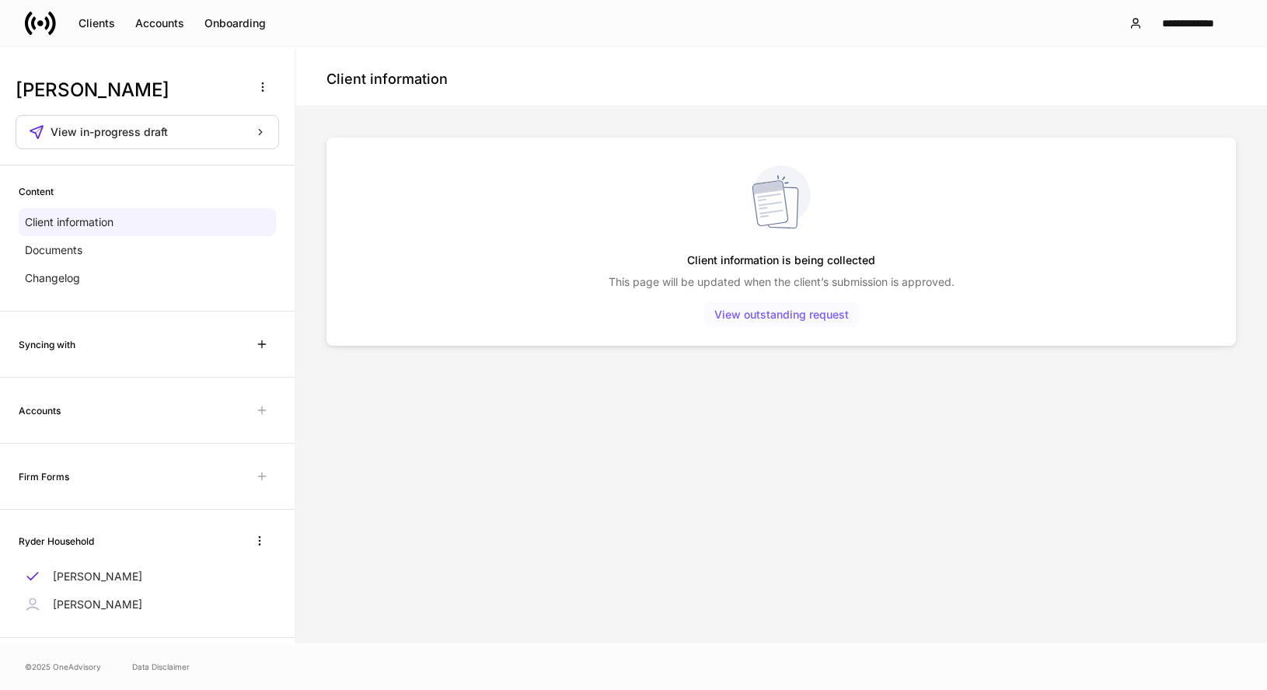
click at [781, 316] on div "View outstanding request" at bounding box center [781, 314] width 134 height 11
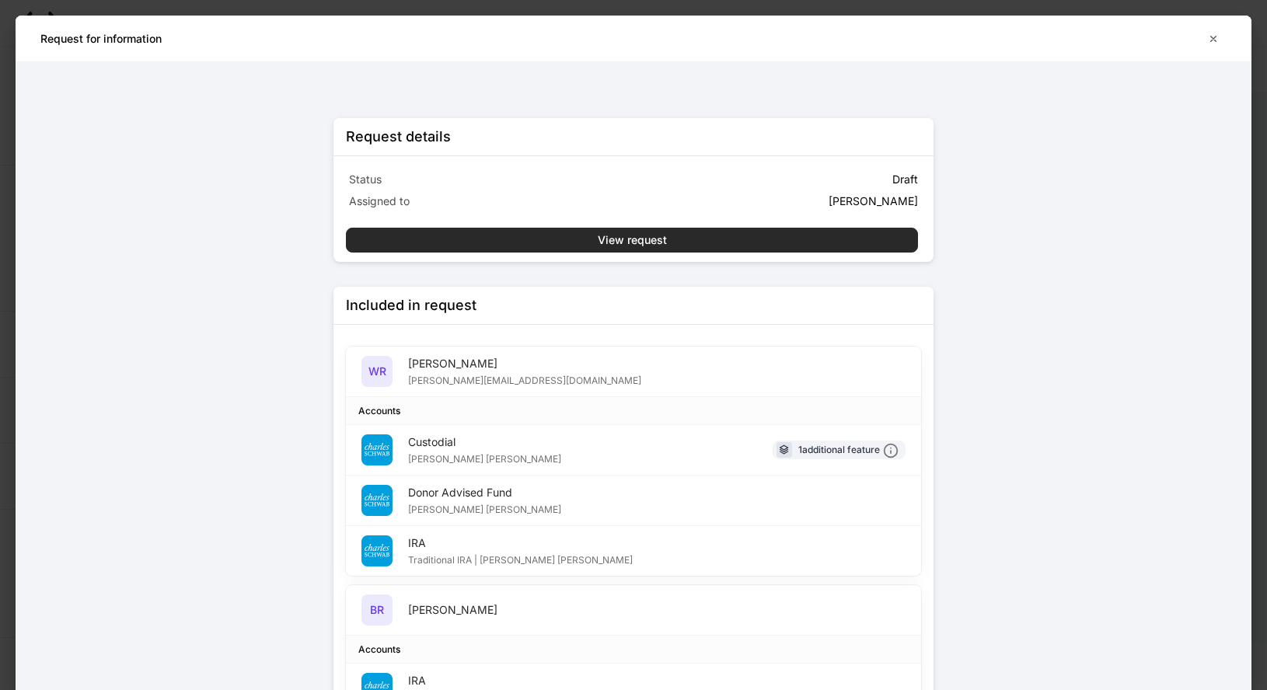
click at [716, 236] on button "View request" at bounding box center [632, 240] width 572 height 25
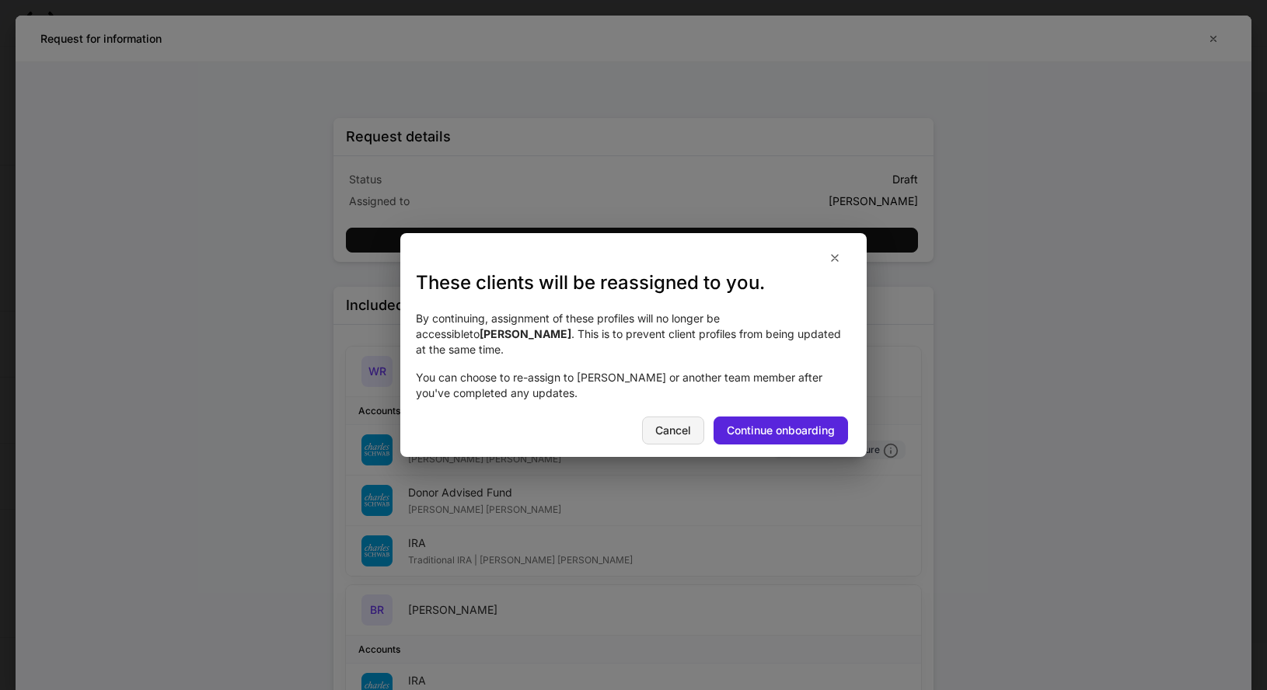
click at [670, 433] on button "Cancel" at bounding box center [673, 430] width 62 height 28
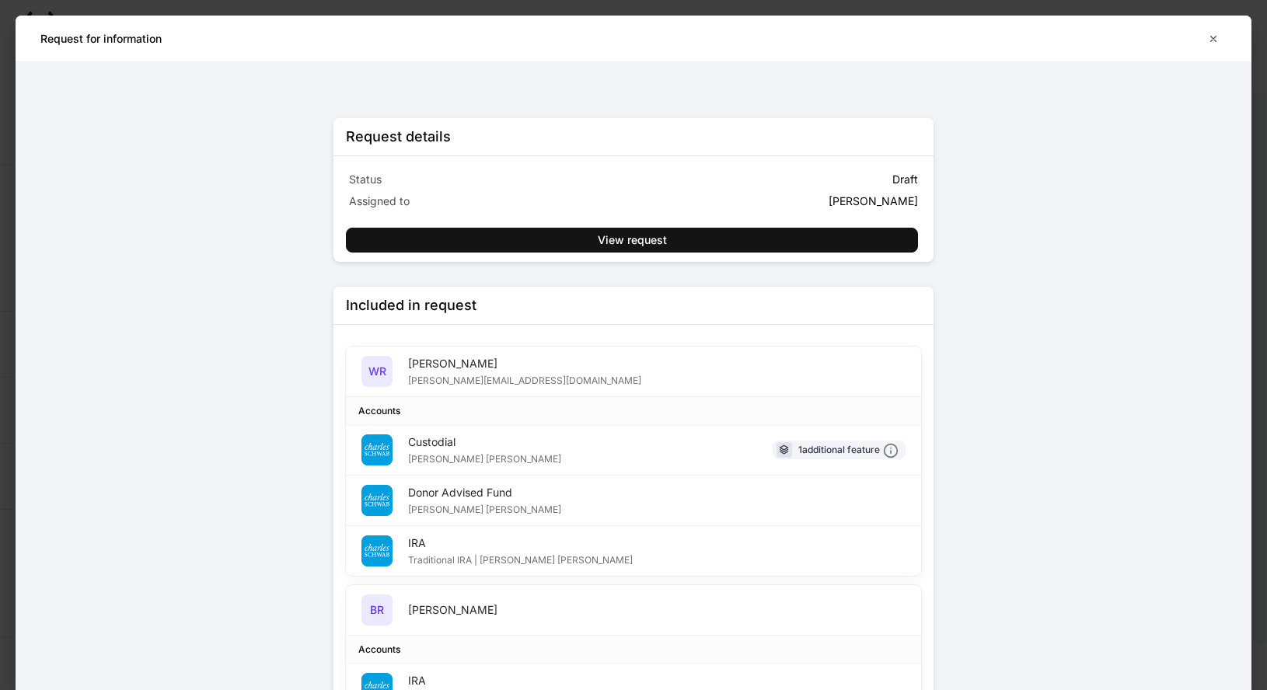
scroll to position [1, 0]
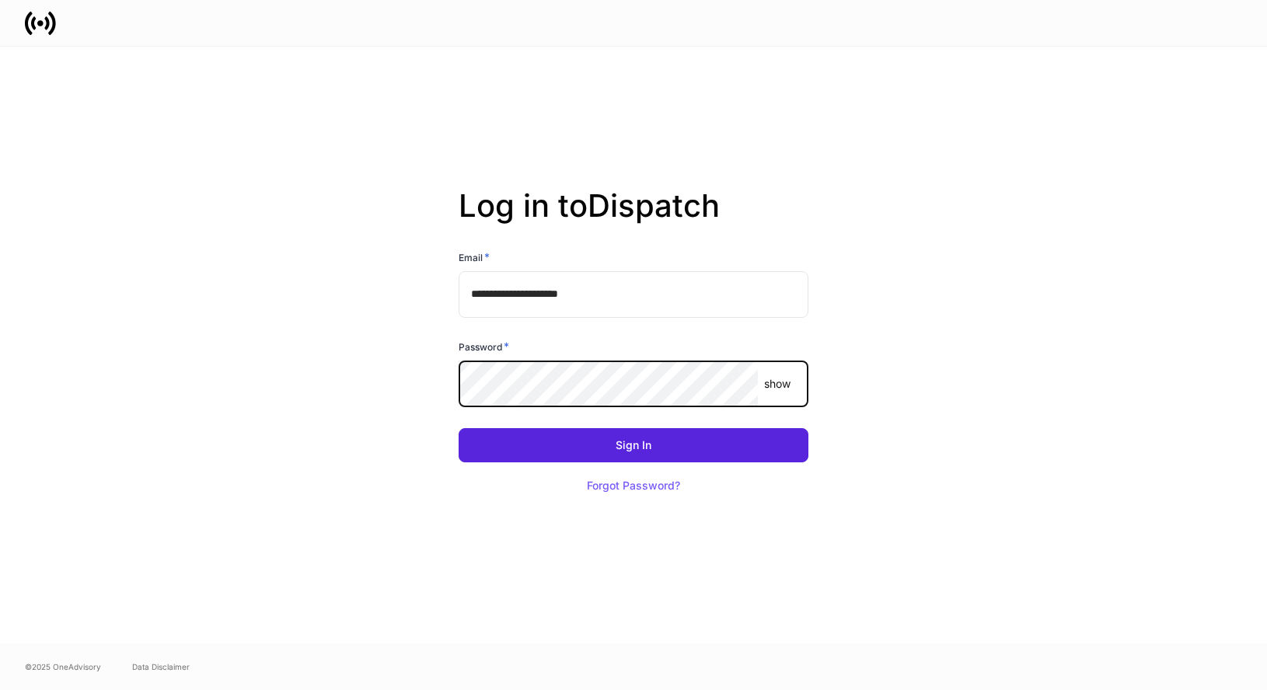
type input "**********"
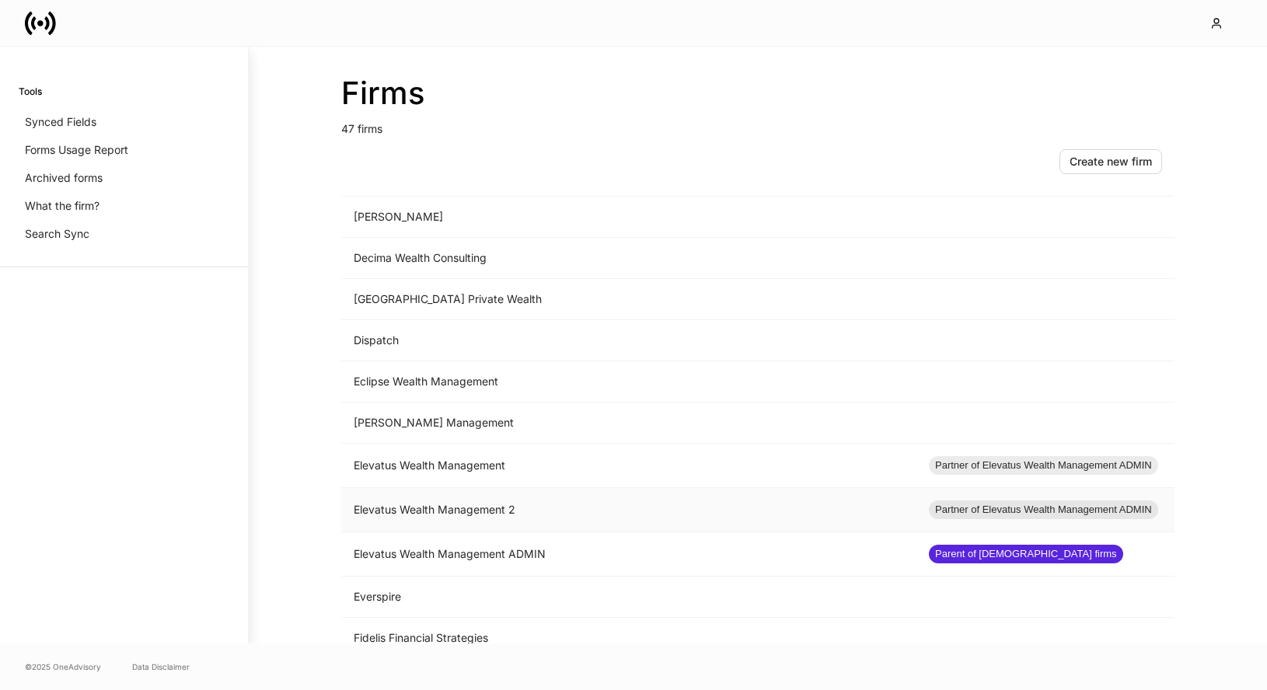
scroll to position [657, 0]
click at [556, 505] on td "Elevatus Wealth Management 2" at bounding box center [628, 508] width 575 height 44
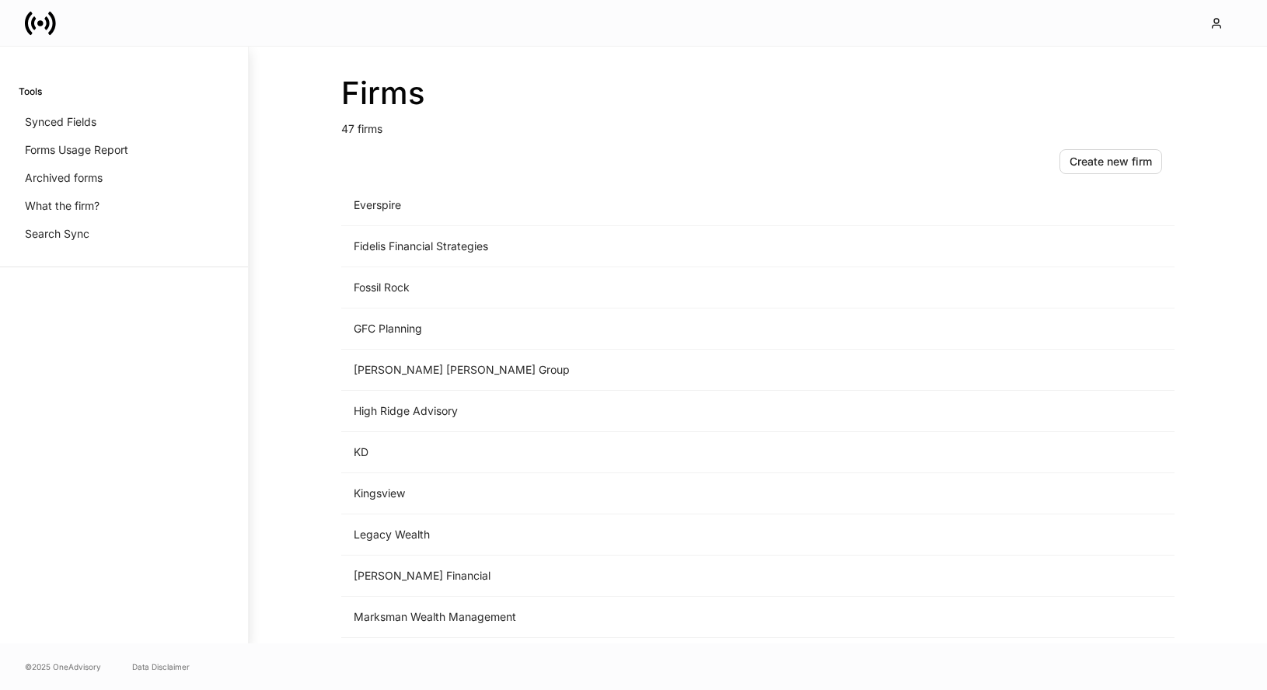
scroll to position [867, 0]
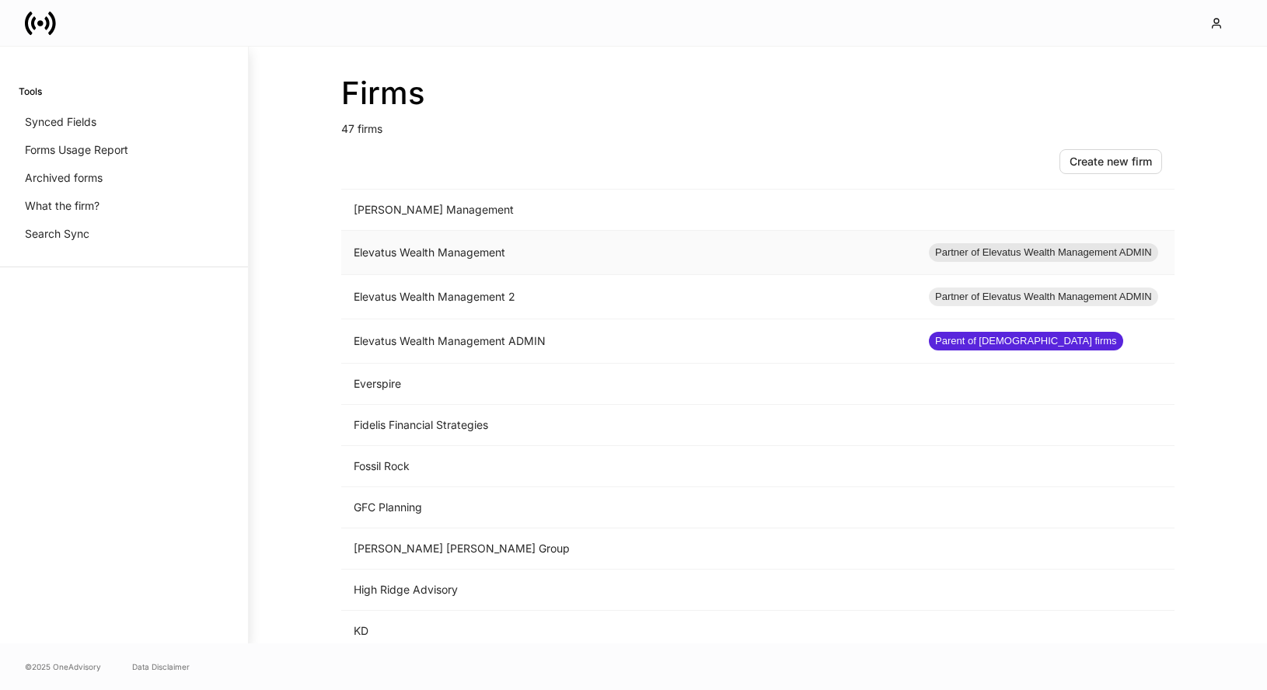
click at [463, 245] on td "Elevatus Wealth Management" at bounding box center [628, 253] width 575 height 44
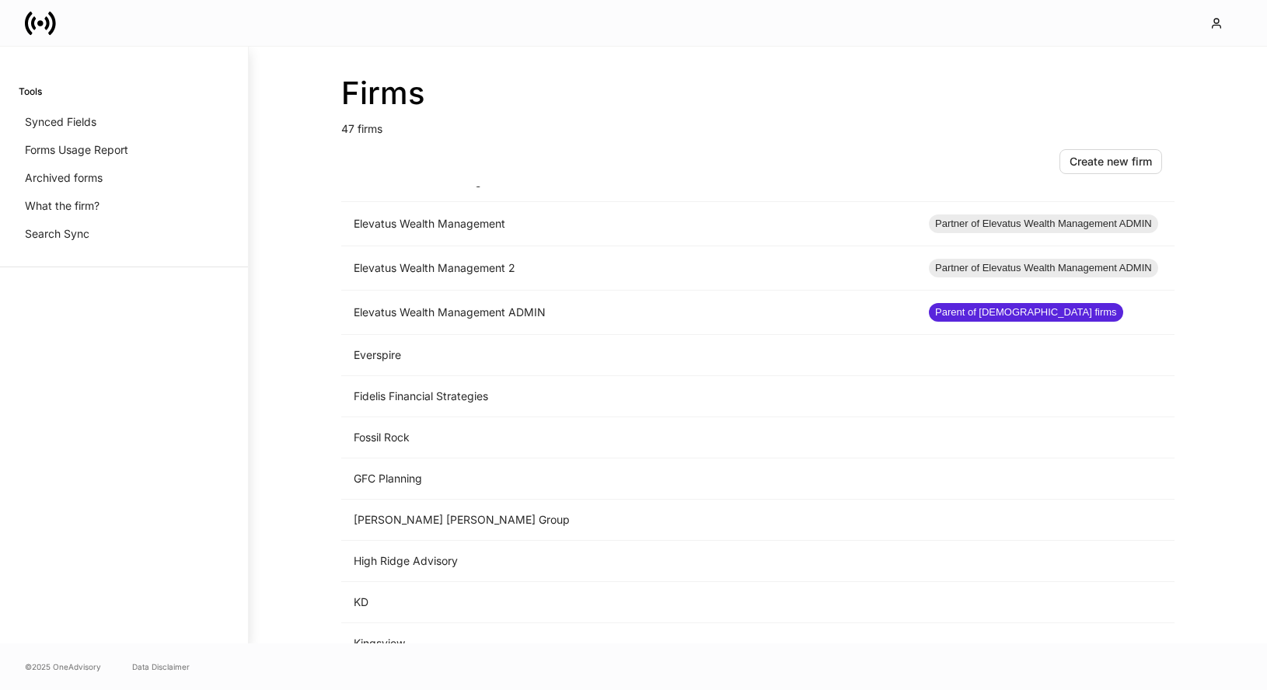
scroll to position [886, 0]
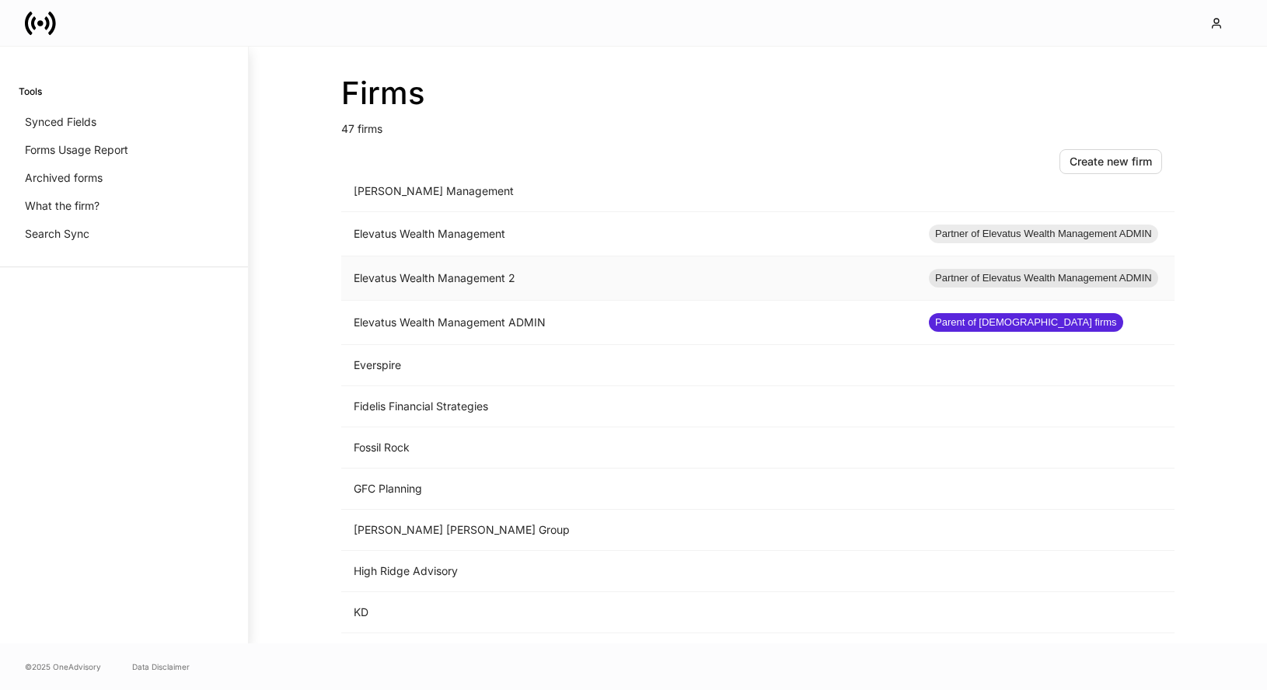
click at [612, 287] on td "Elevatus Wealth Management 2" at bounding box center [628, 278] width 575 height 44
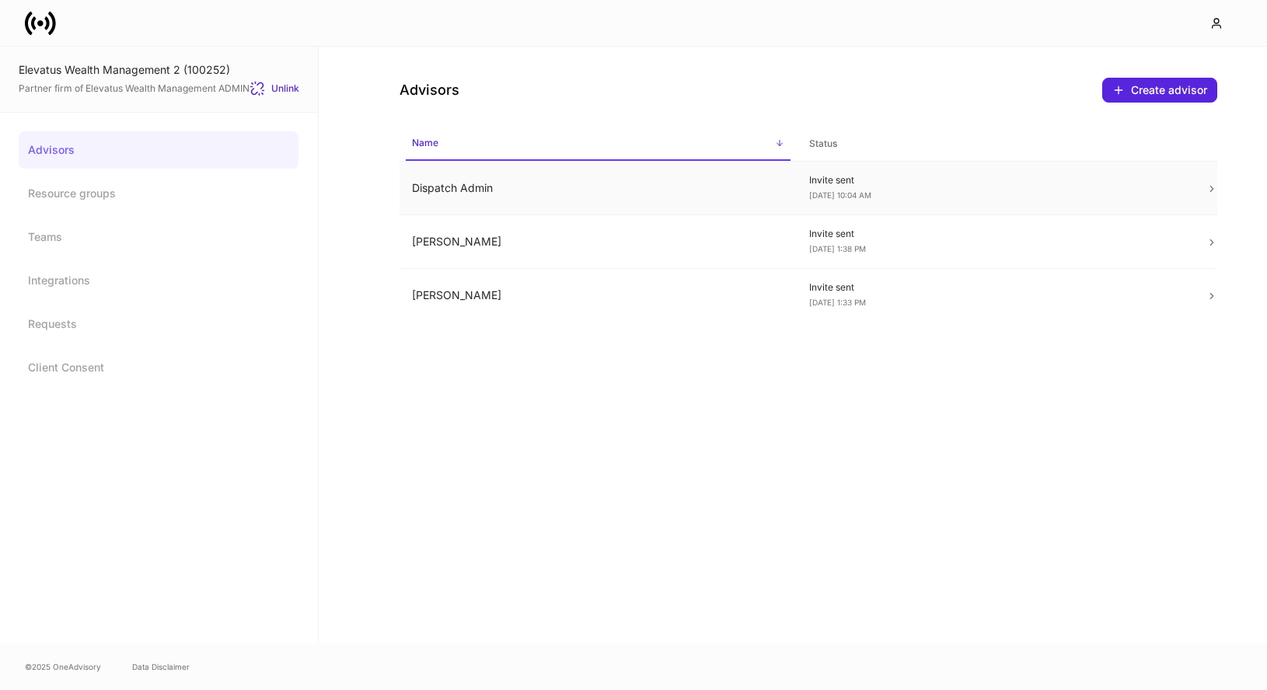
click at [1183, 178] on td "Invite sent [DATE] 10:04 AM" at bounding box center [994, 189] width 397 height 54
click at [640, 235] on td "[PERSON_NAME]" at bounding box center [597, 242] width 397 height 54
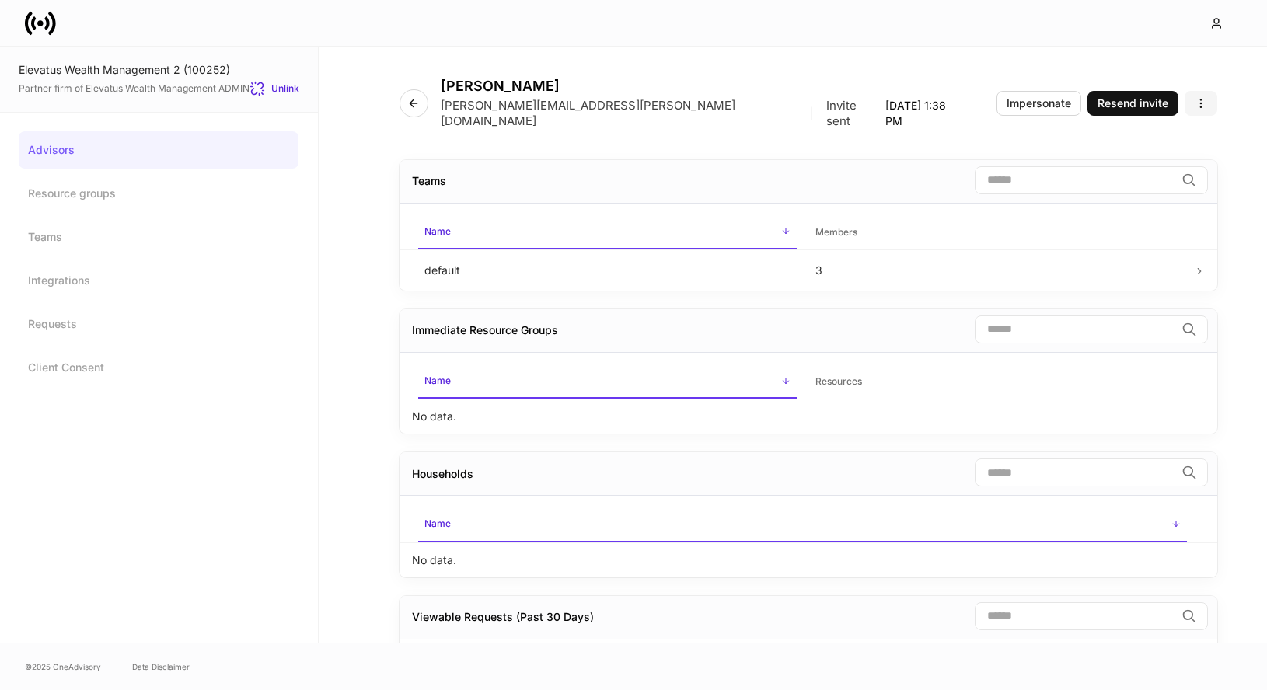
click at [1207, 92] on button "button" at bounding box center [1200, 103] width 33 height 25
click at [1136, 156] on p "Disable advisor account" at bounding box center [1142, 158] width 122 height 16
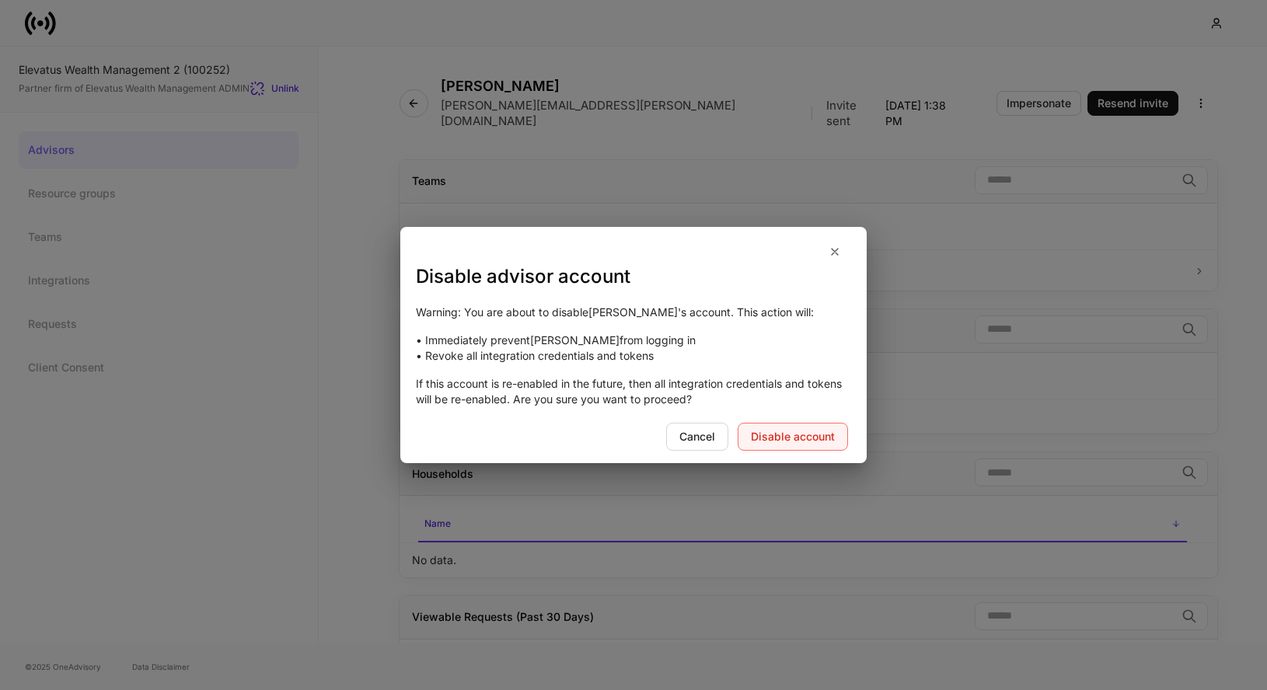
click at [834, 435] on div "Disable account" at bounding box center [793, 436] width 84 height 11
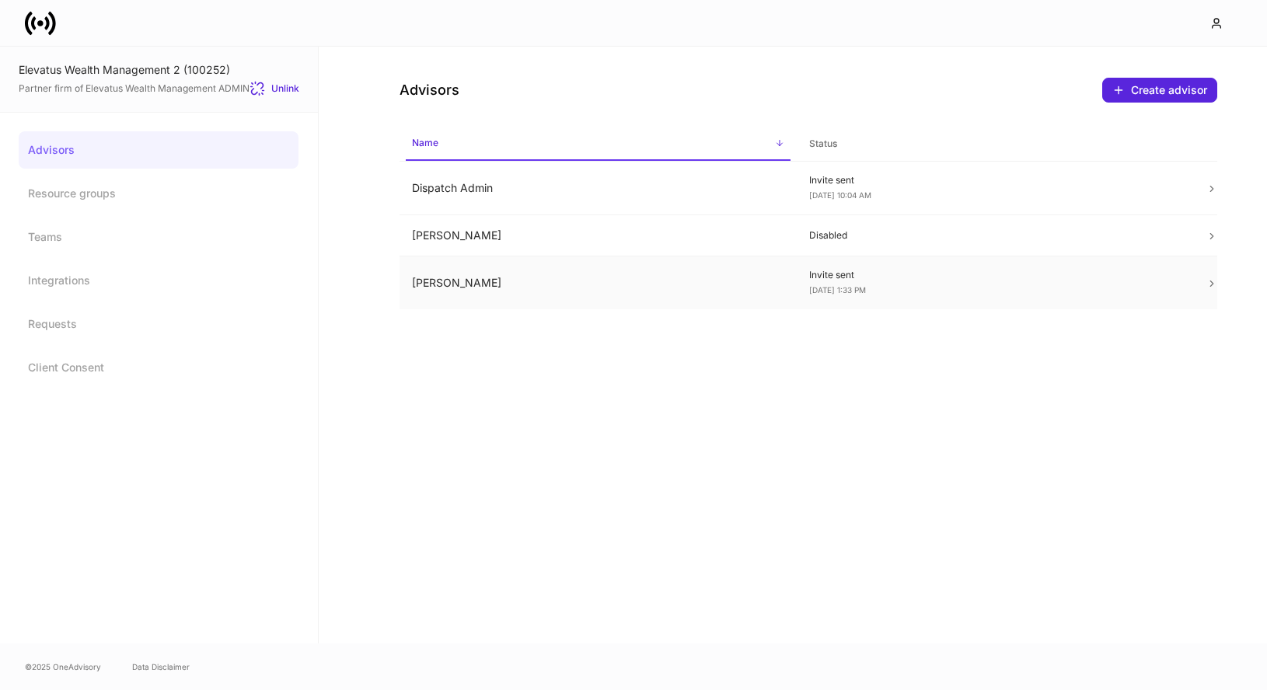
click at [479, 289] on td "[PERSON_NAME]" at bounding box center [597, 283] width 397 height 54
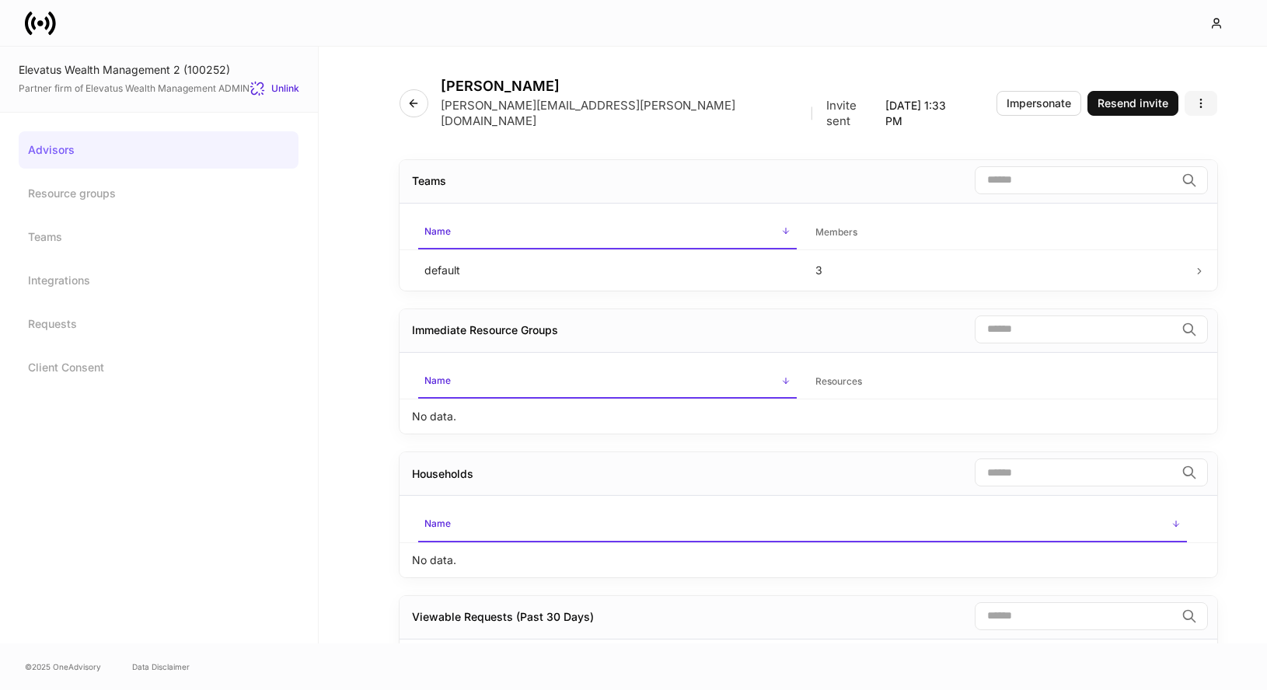
click at [1198, 97] on icon "button" at bounding box center [1200, 103] width 12 height 12
click at [1101, 157] on p "Disable advisor account" at bounding box center [1142, 158] width 122 height 16
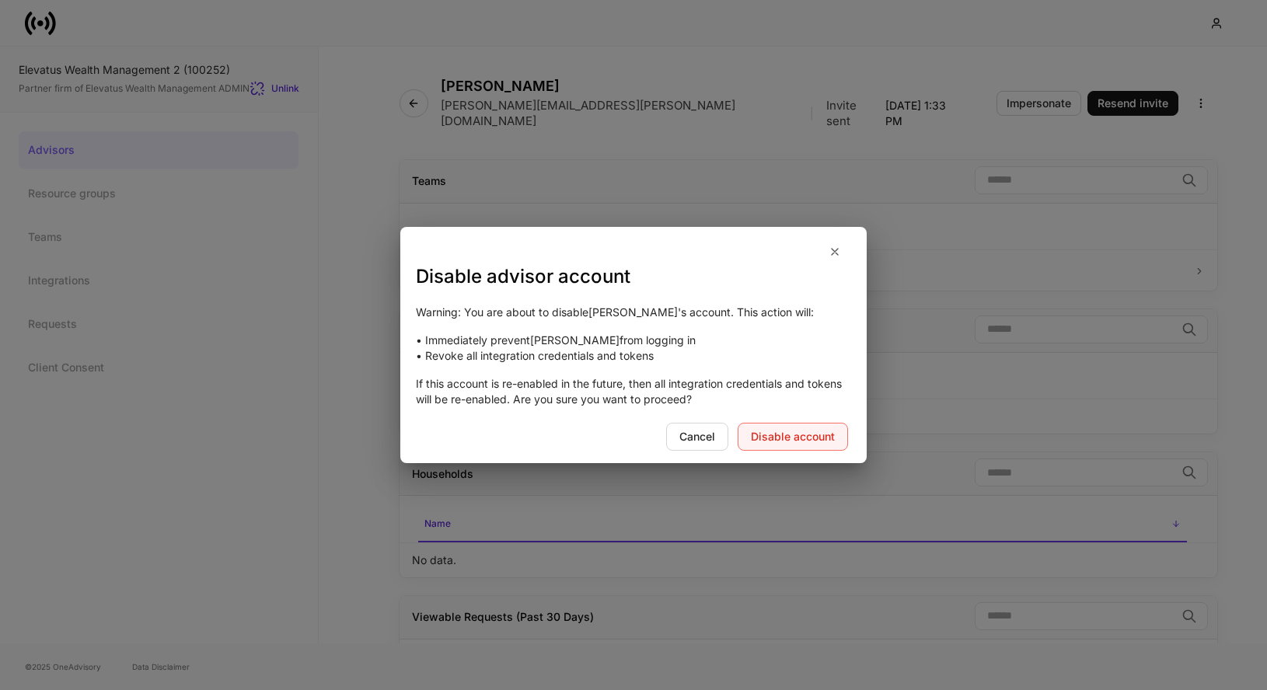
click at [789, 444] on button "Disable account" at bounding box center [792, 437] width 110 height 28
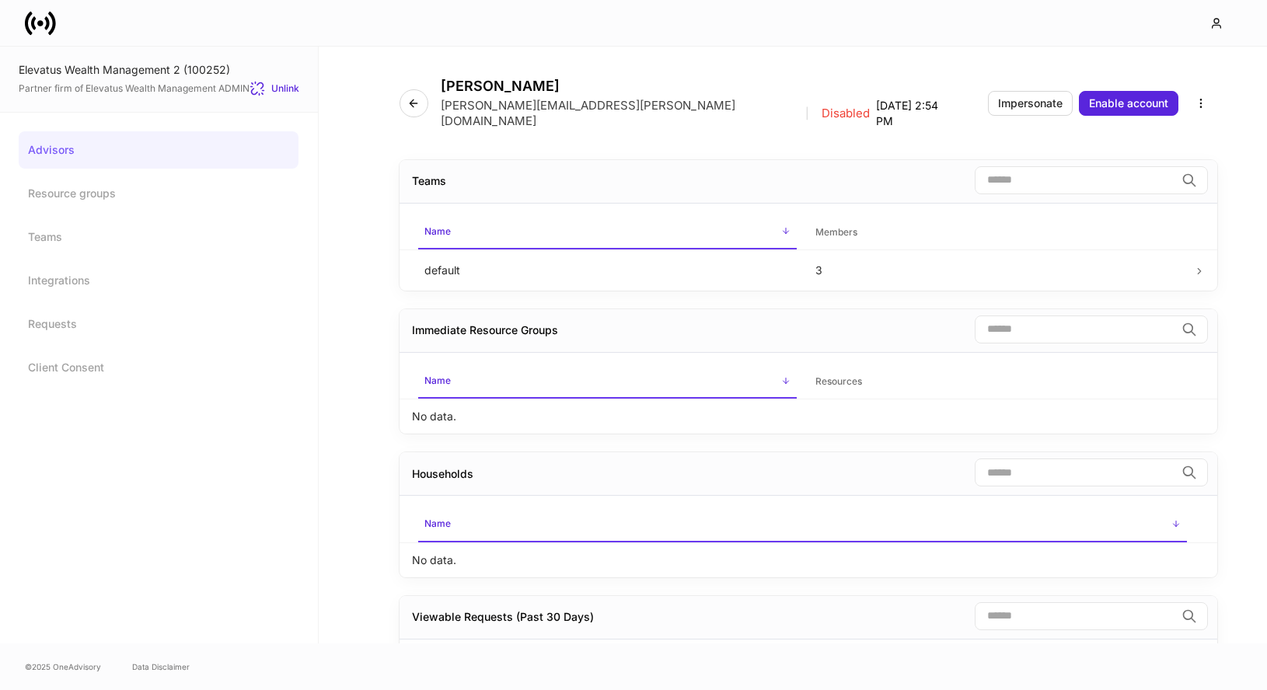
click at [115, 155] on link "Advisors" at bounding box center [159, 149] width 280 height 37
click at [413, 97] on icon "button" at bounding box center [413, 103] width 12 height 12
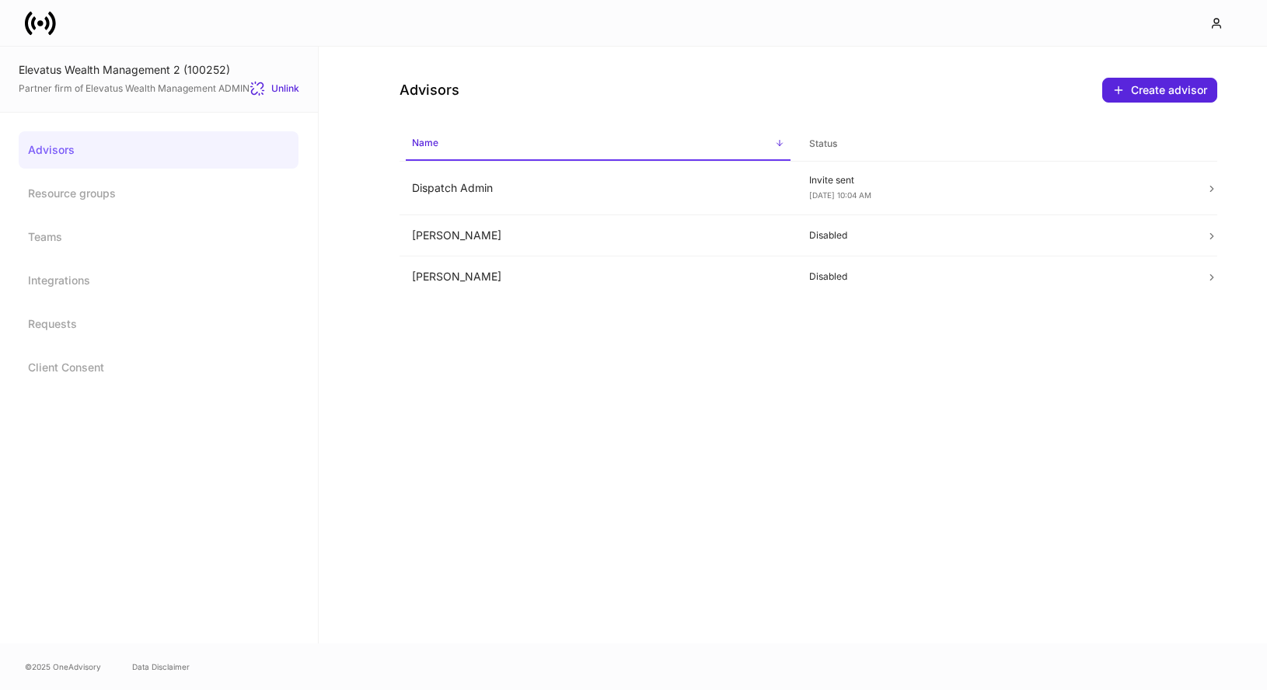
click at [44, 29] on icon at bounding box center [40, 23] width 31 height 31
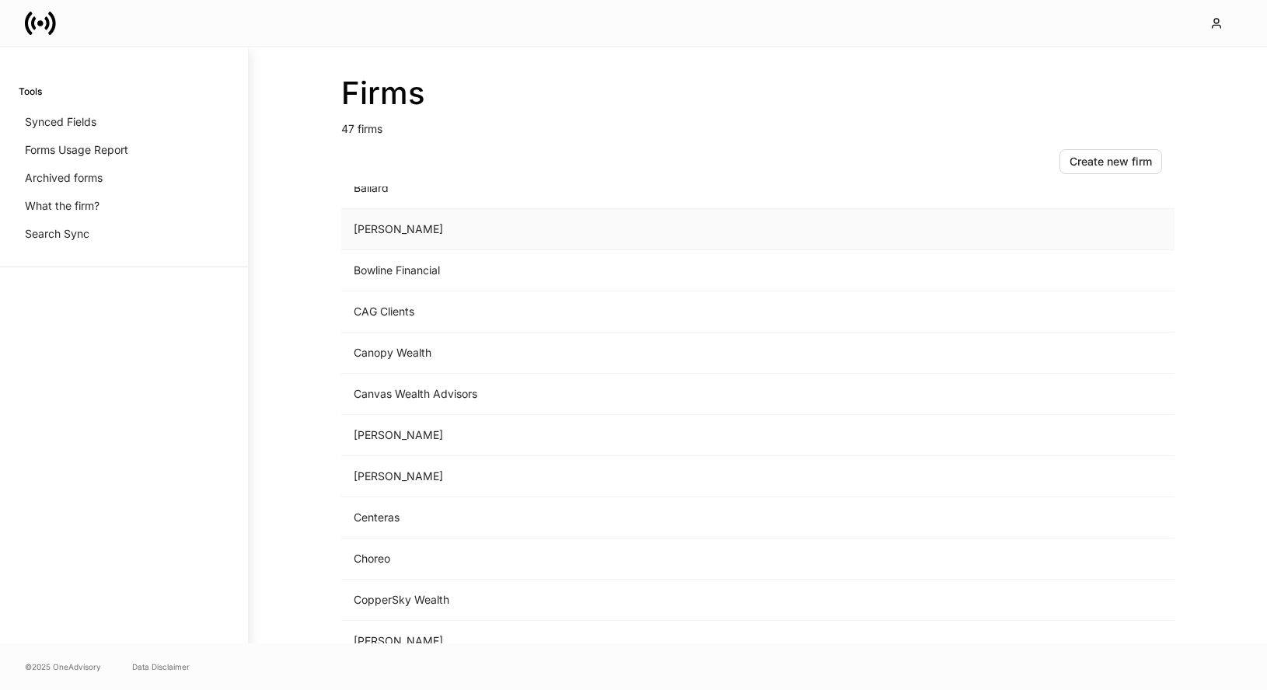
scroll to position [736, 0]
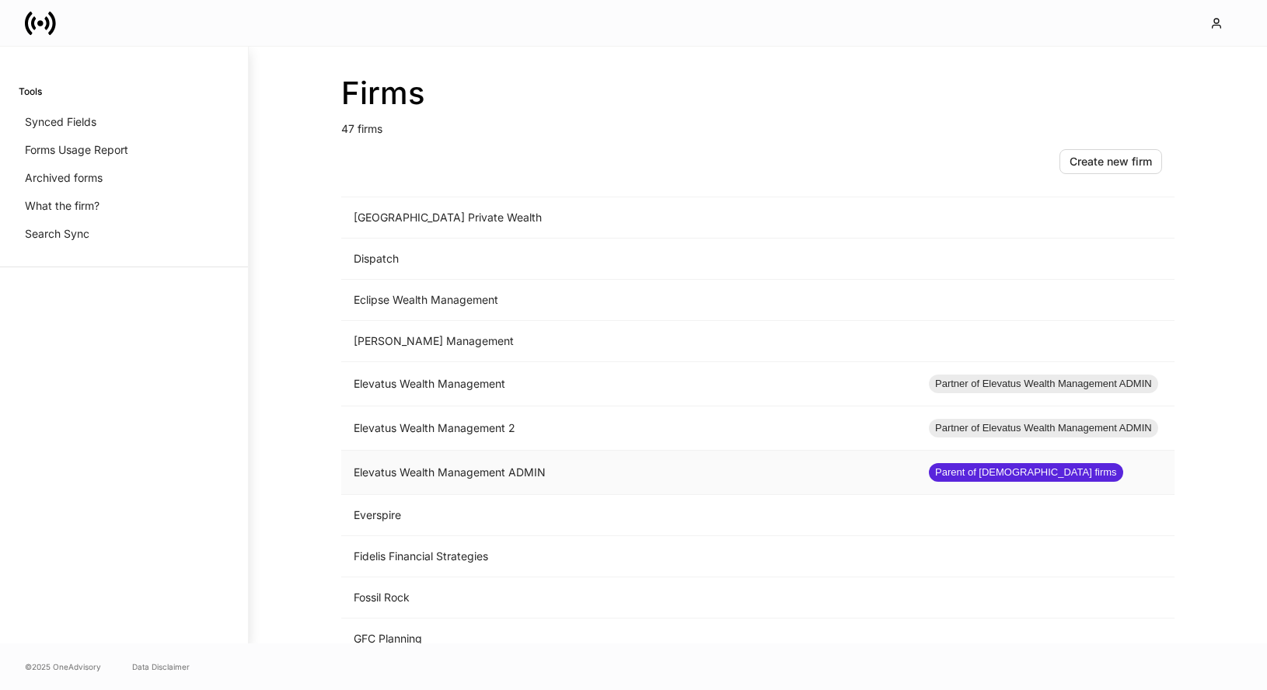
click at [507, 465] on td "Elevatus Wealth Management ADMIN" at bounding box center [628, 473] width 575 height 44
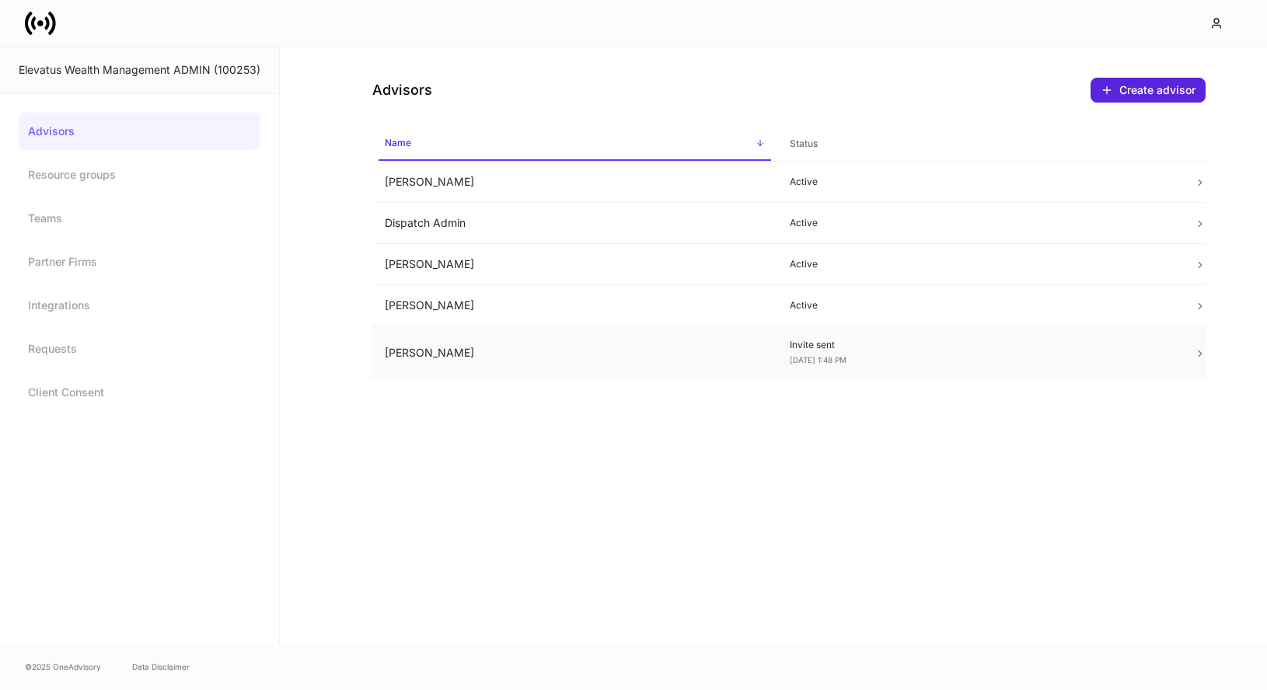
click at [889, 349] on p "Invite sent" at bounding box center [979, 345] width 380 height 12
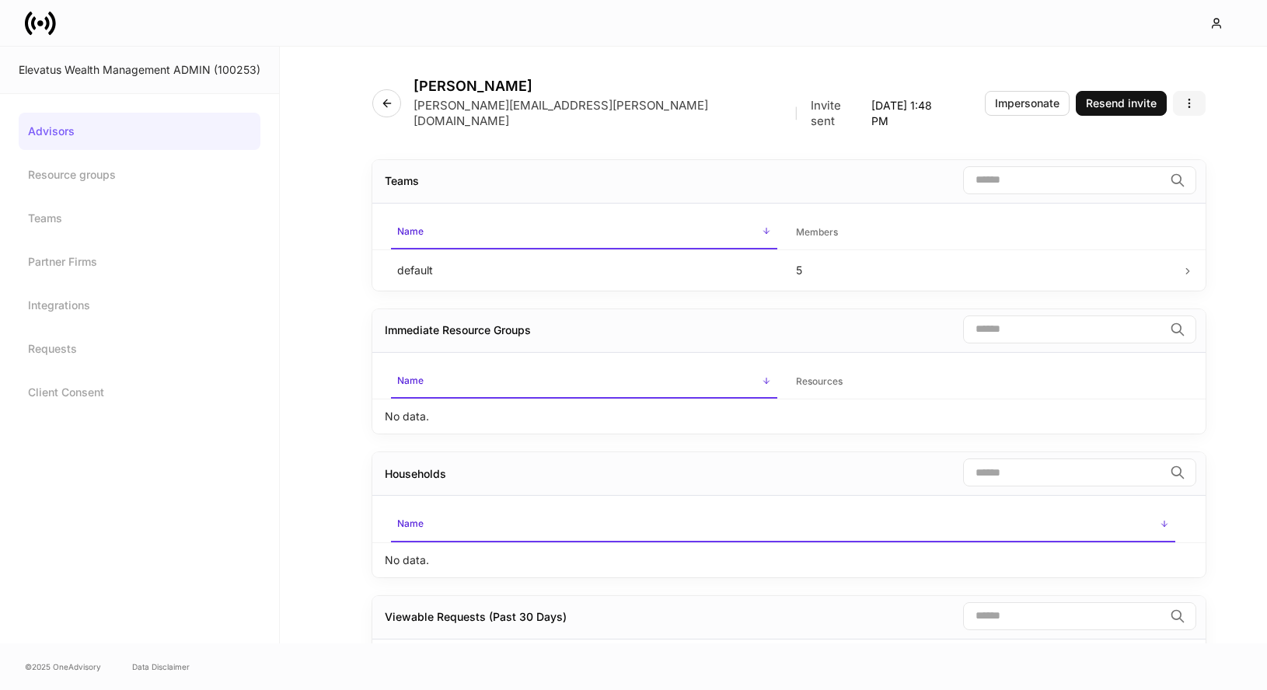
click at [1186, 97] on icon "button" at bounding box center [1189, 103] width 12 height 12
click at [1144, 152] on p "Disable advisor account" at bounding box center [1129, 158] width 122 height 16
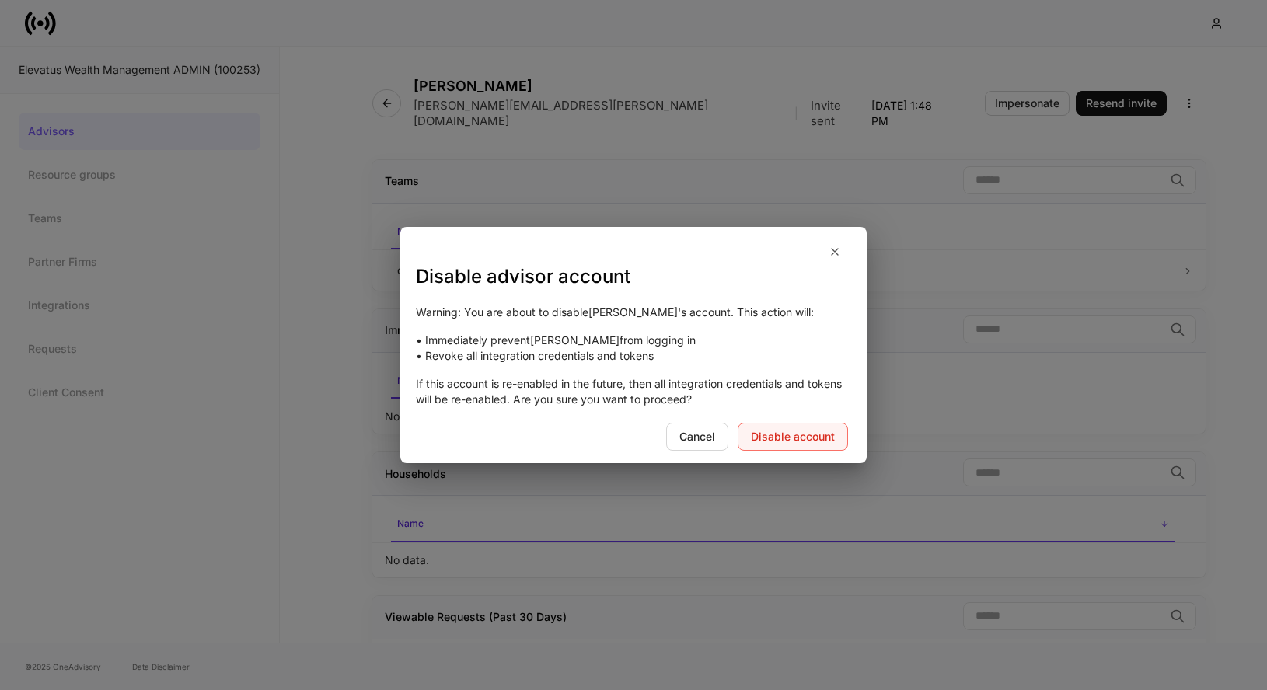
click at [817, 437] on div "Disable account" at bounding box center [793, 436] width 84 height 11
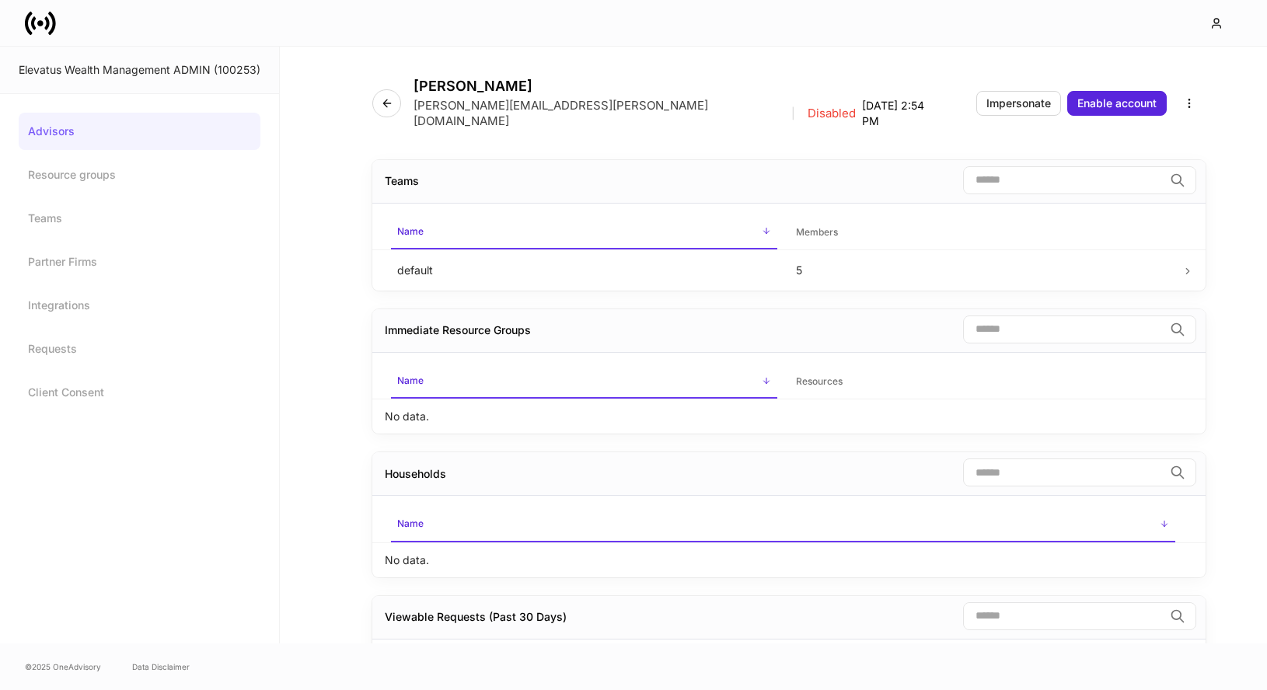
click at [120, 127] on link "Advisors" at bounding box center [140, 131] width 242 height 37
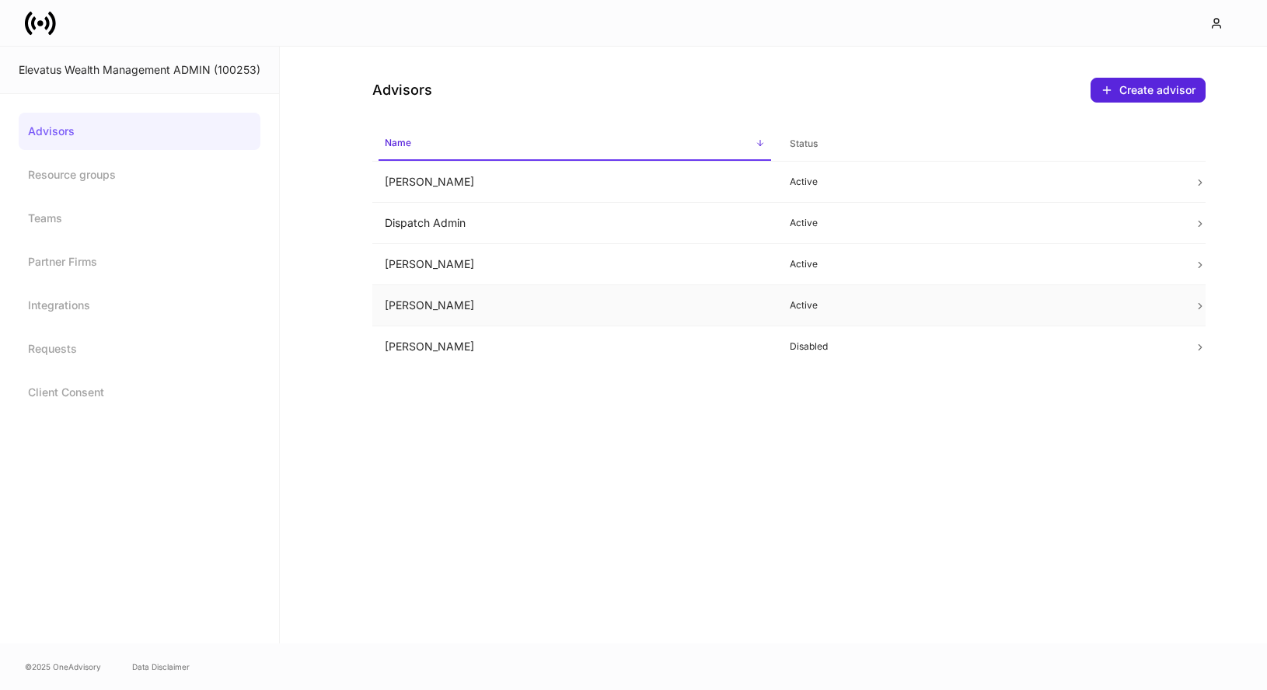
click at [587, 311] on td "[PERSON_NAME]" at bounding box center [574, 305] width 405 height 41
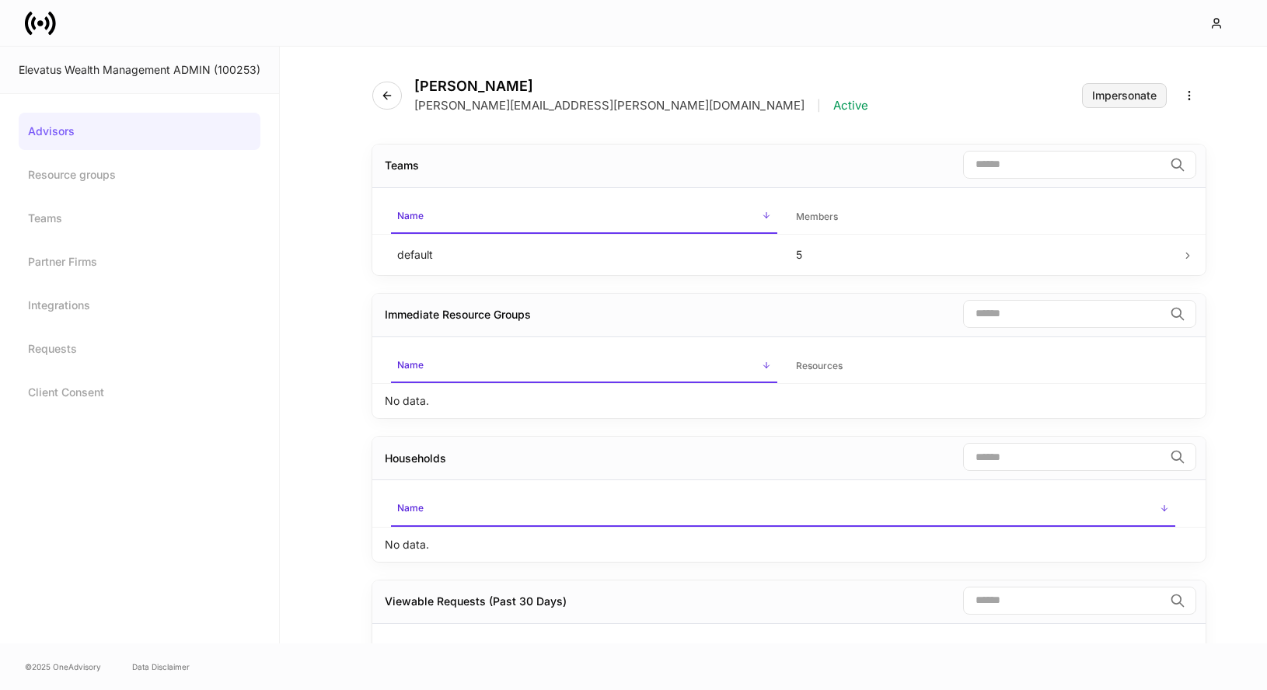
click at [1123, 100] on div "Impersonate" at bounding box center [1124, 95] width 64 height 11
